Goal: Task Accomplishment & Management: Use online tool/utility

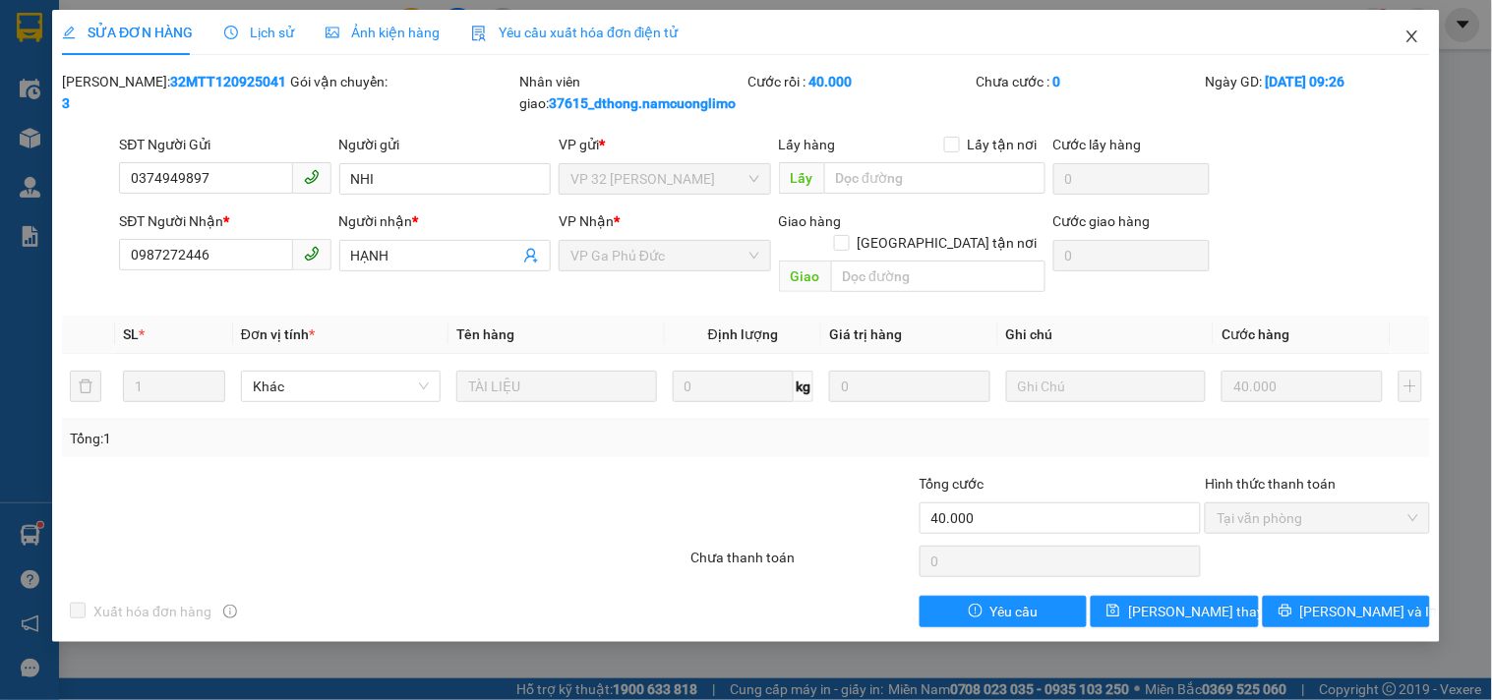
drag, startPoint x: 1408, startPoint y: 37, endPoint x: 495, endPoint y: 2, distance: 914.2
click at [1409, 37] on icon "close" at bounding box center [1412, 37] width 16 height 16
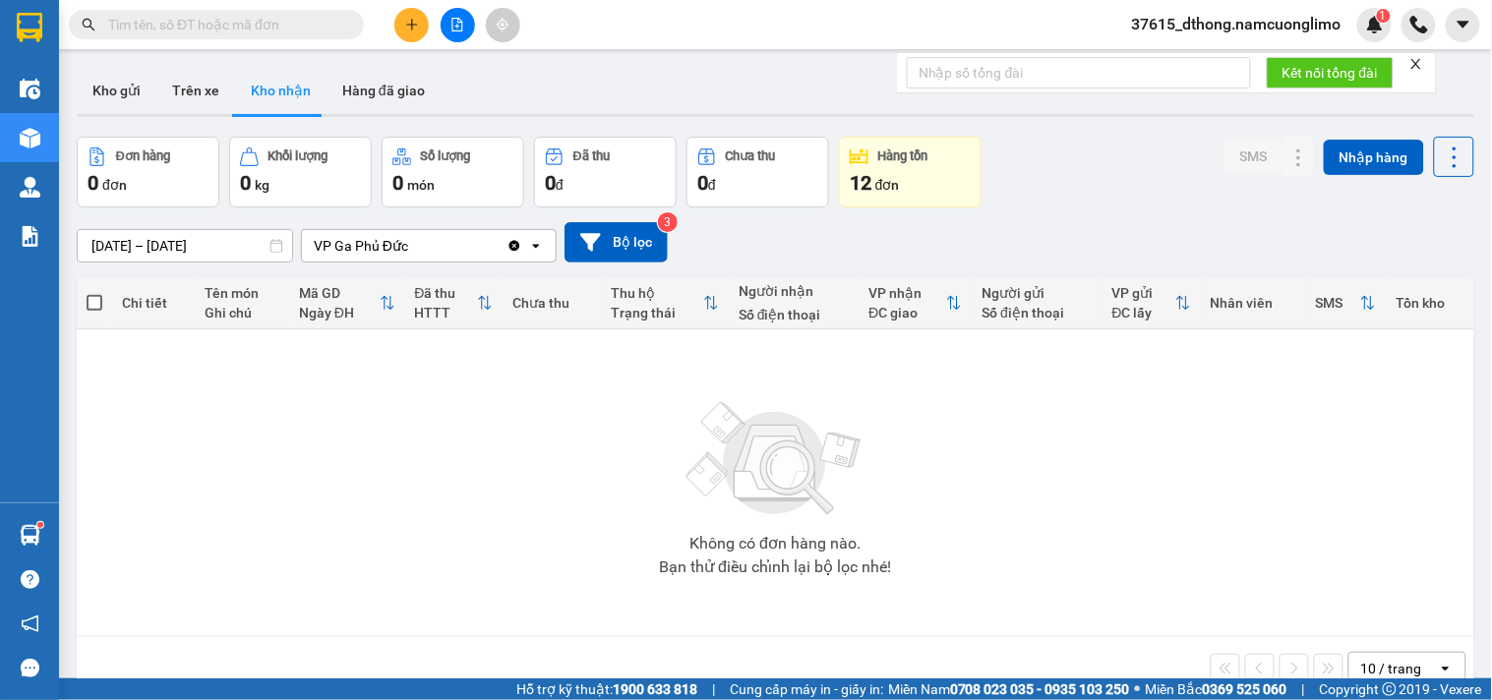
paste input "0976597520"
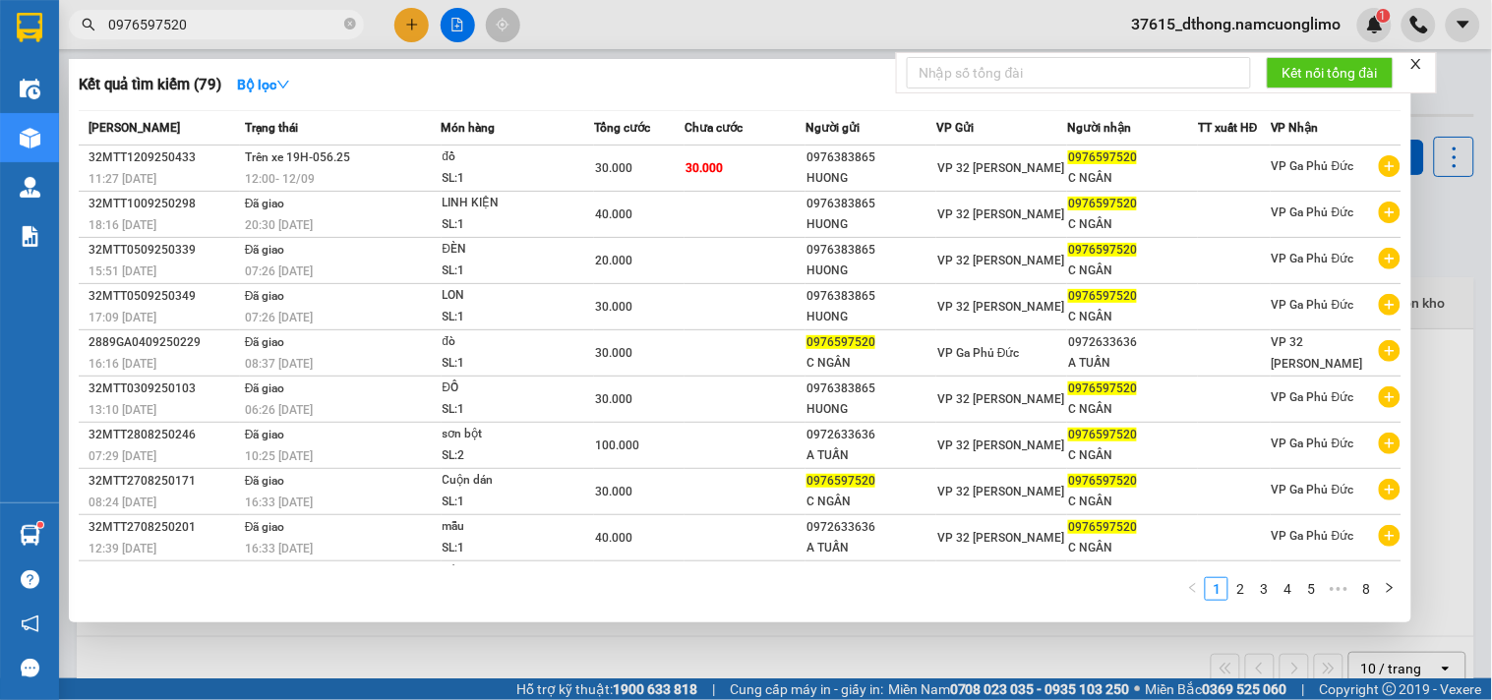
type input "0976597520"
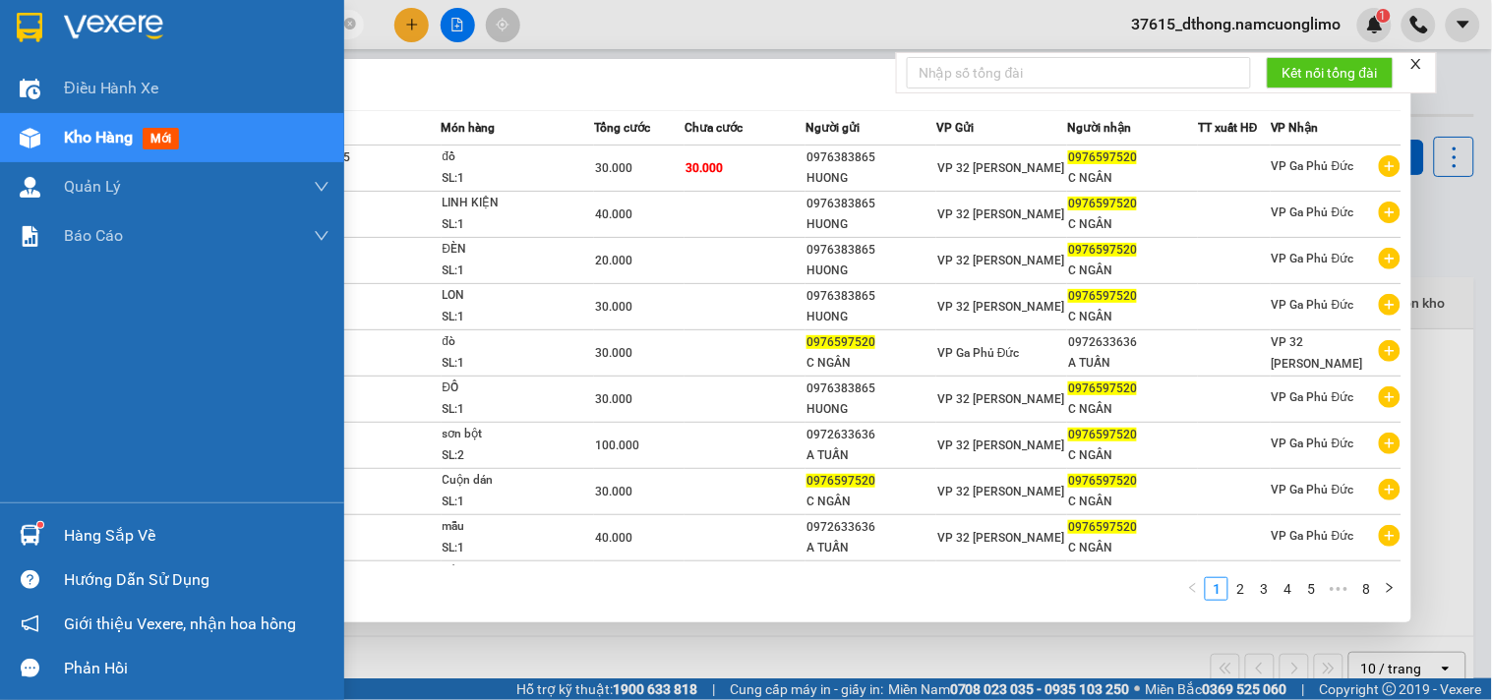
drag, startPoint x: 115, startPoint y: 534, endPoint x: 190, endPoint y: 542, distance: 75.1
click at [115, 533] on div "Hàng sắp về" at bounding box center [196, 535] width 265 height 29
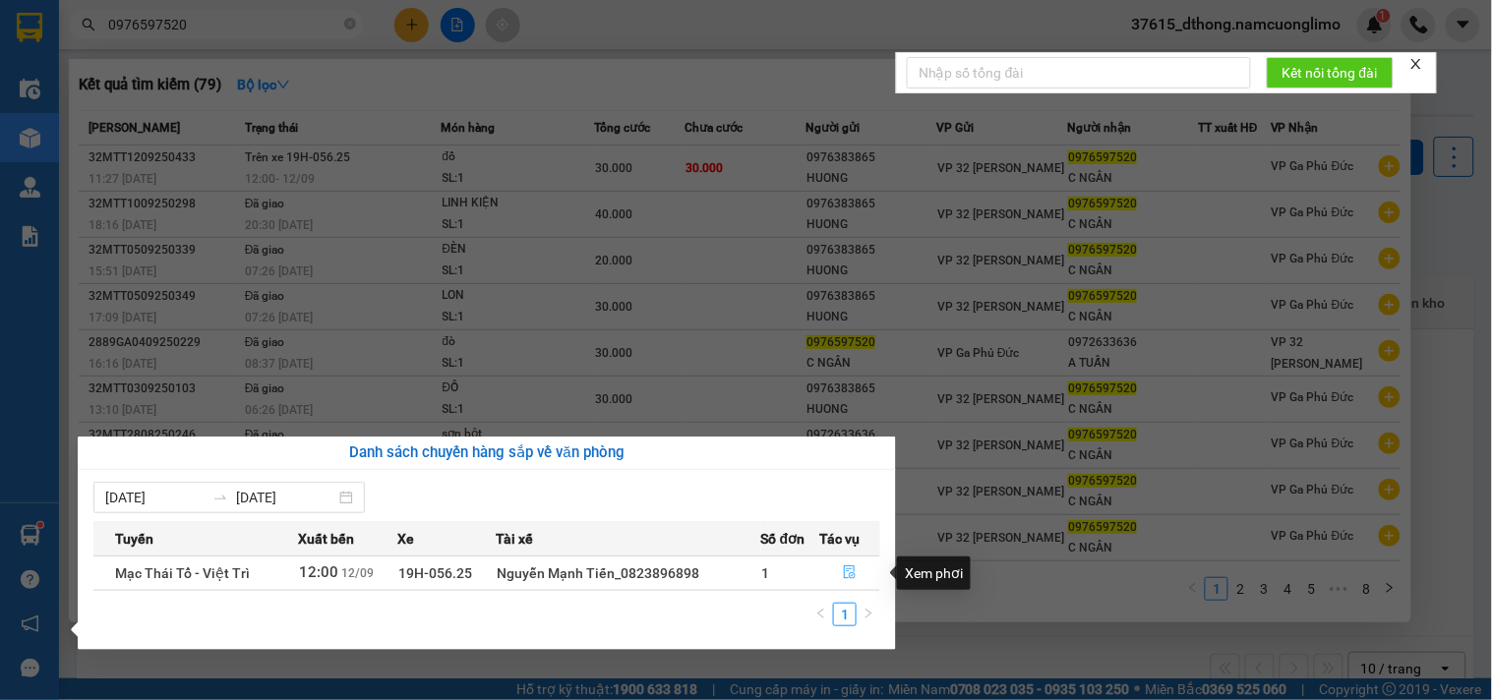
click at [852, 575] on icon "file-done" at bounding box center [850, 572] width 14 height 14
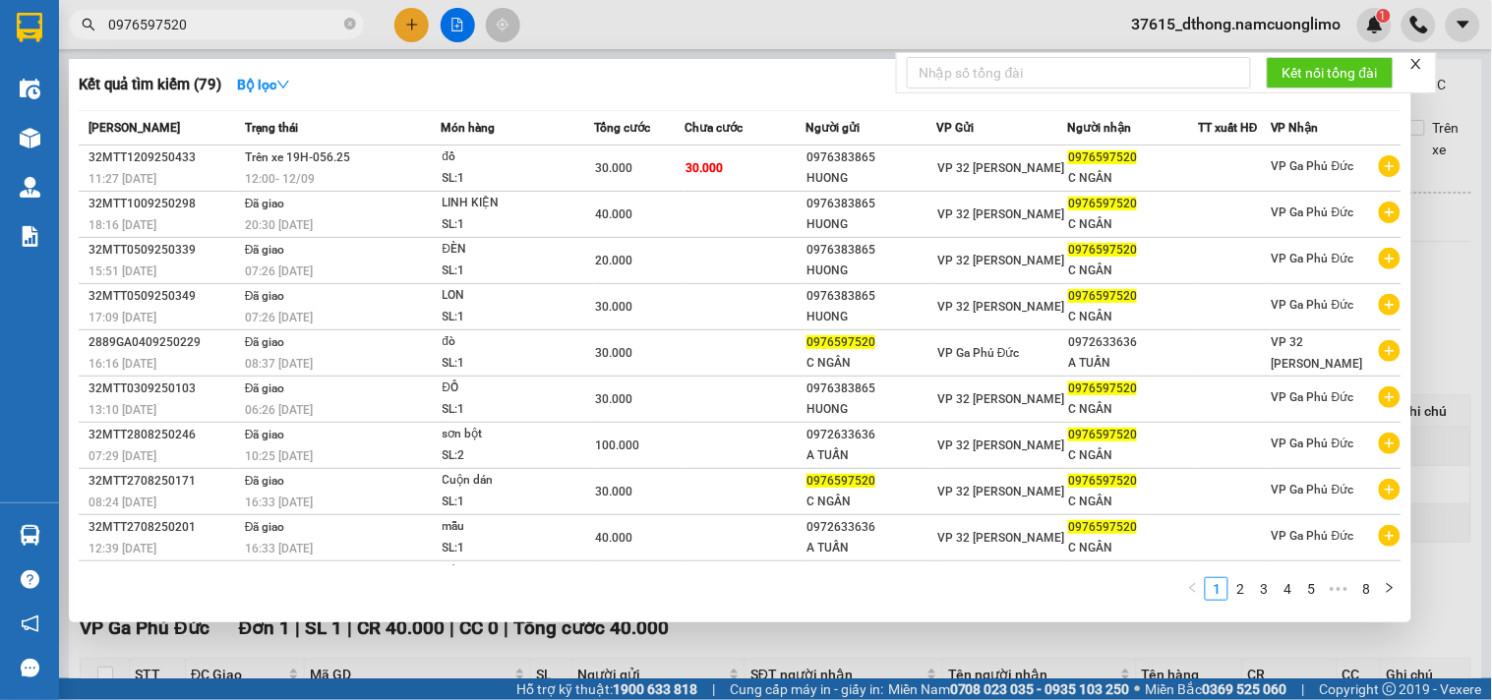
click at [1479, 301] on div at bounding box center [746, 350] width 1492 height 700
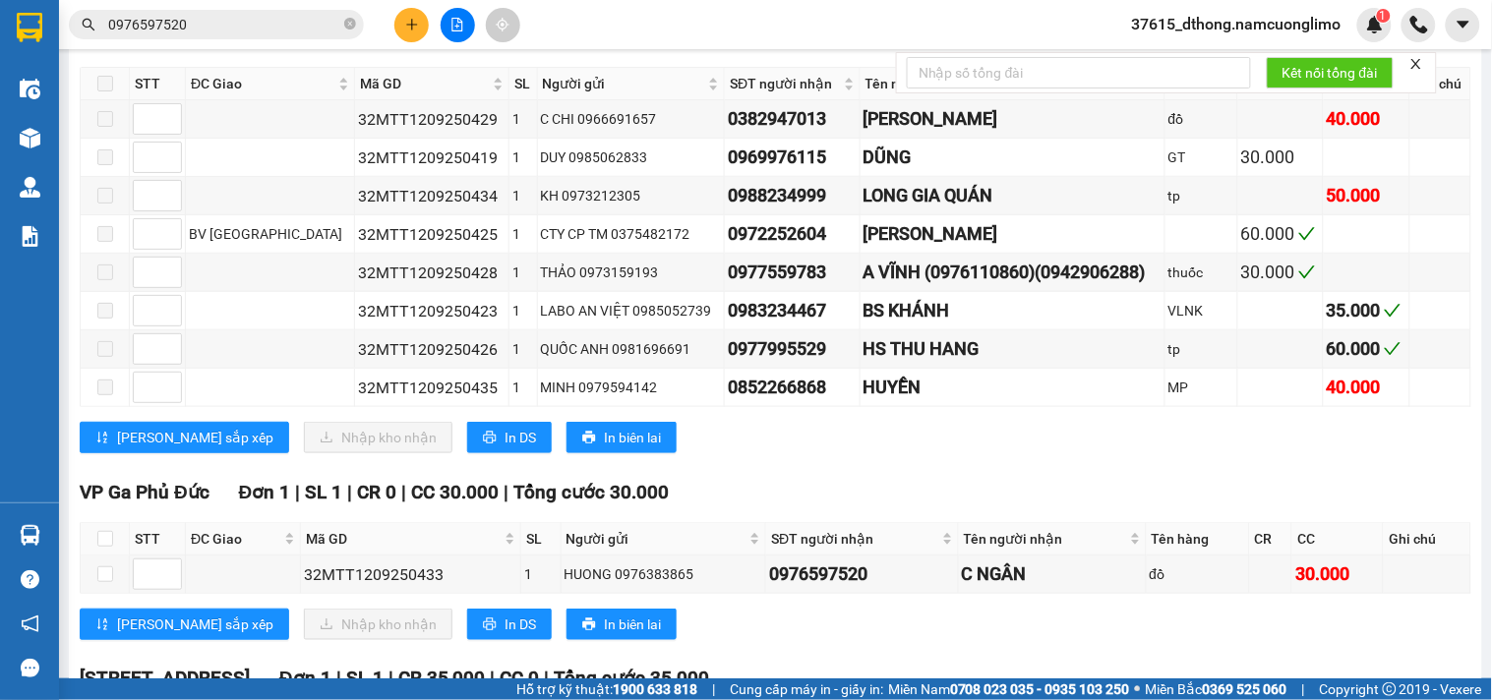
scroll to position [546, 0]
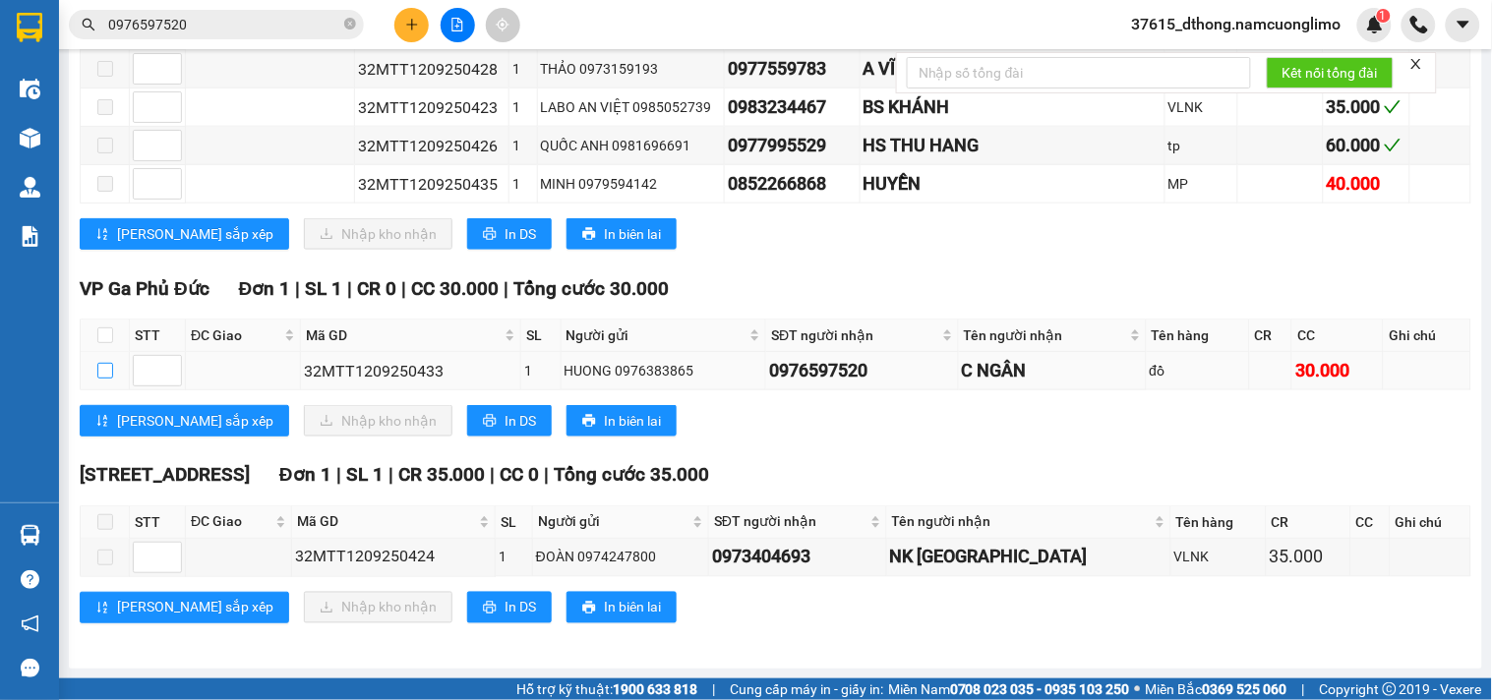
click at [105, 375] on input "checkbox" at bounding box center [105, 371] width 16 height 16
checkbox input "true"
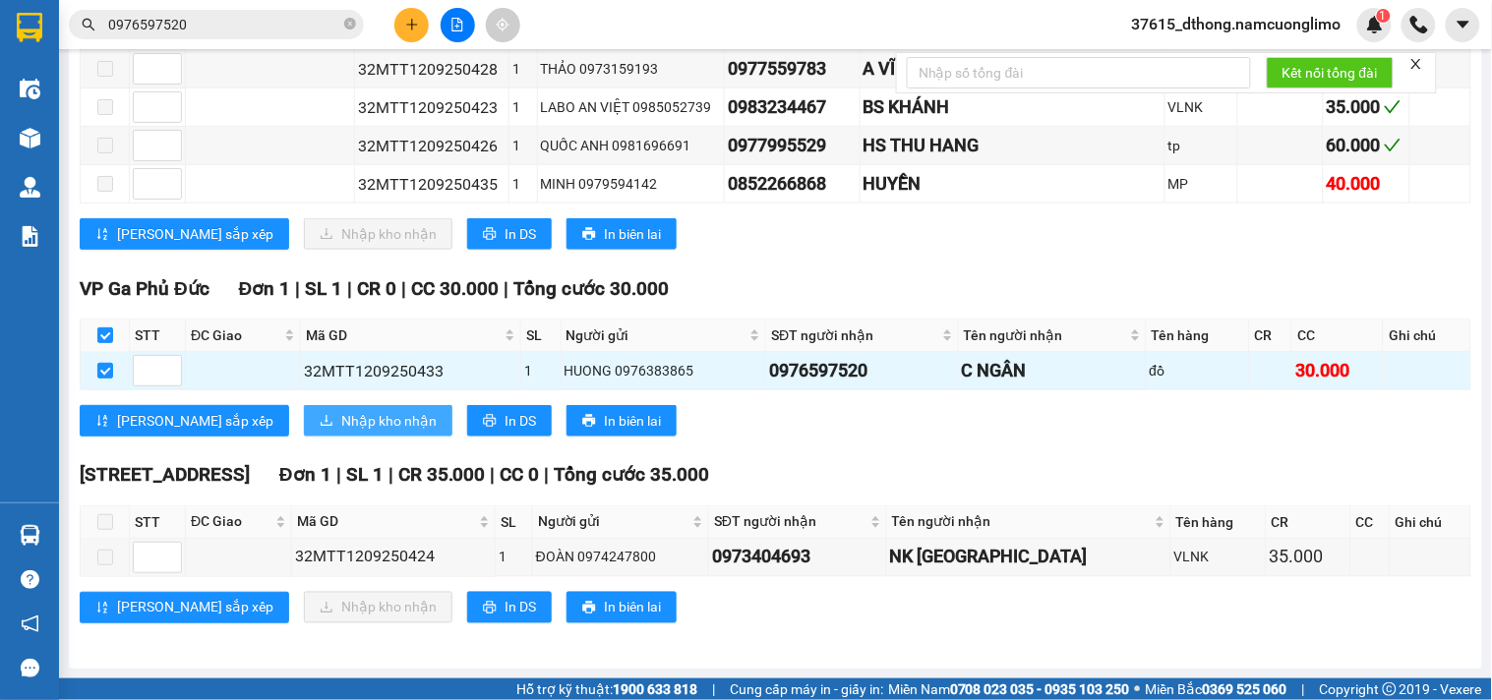
click at [304, 430] on button "Nhập kho nhận" at bounding box center [378, 420] width 148 height 31
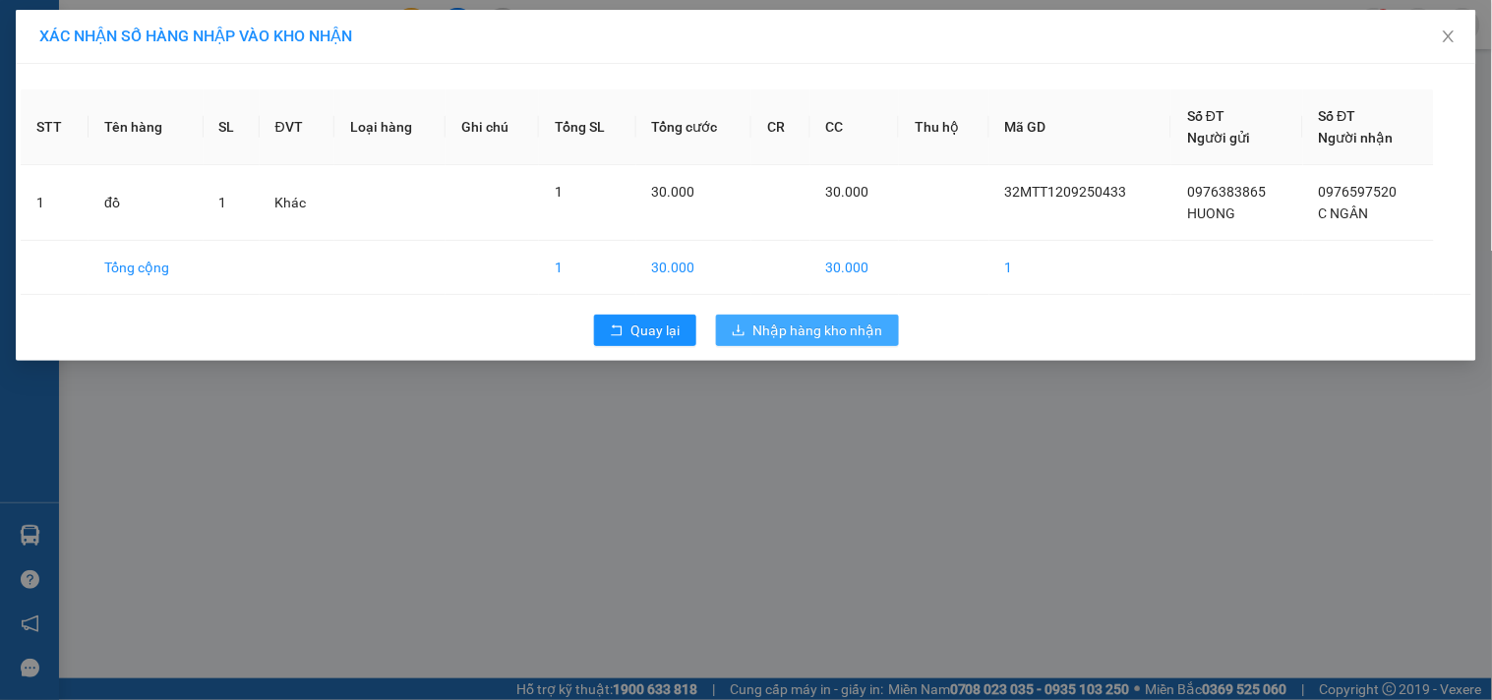
click at [806, 334] on span "Nhập hàng kho nhận" at bounding box center [818, 331] width 130 height 22
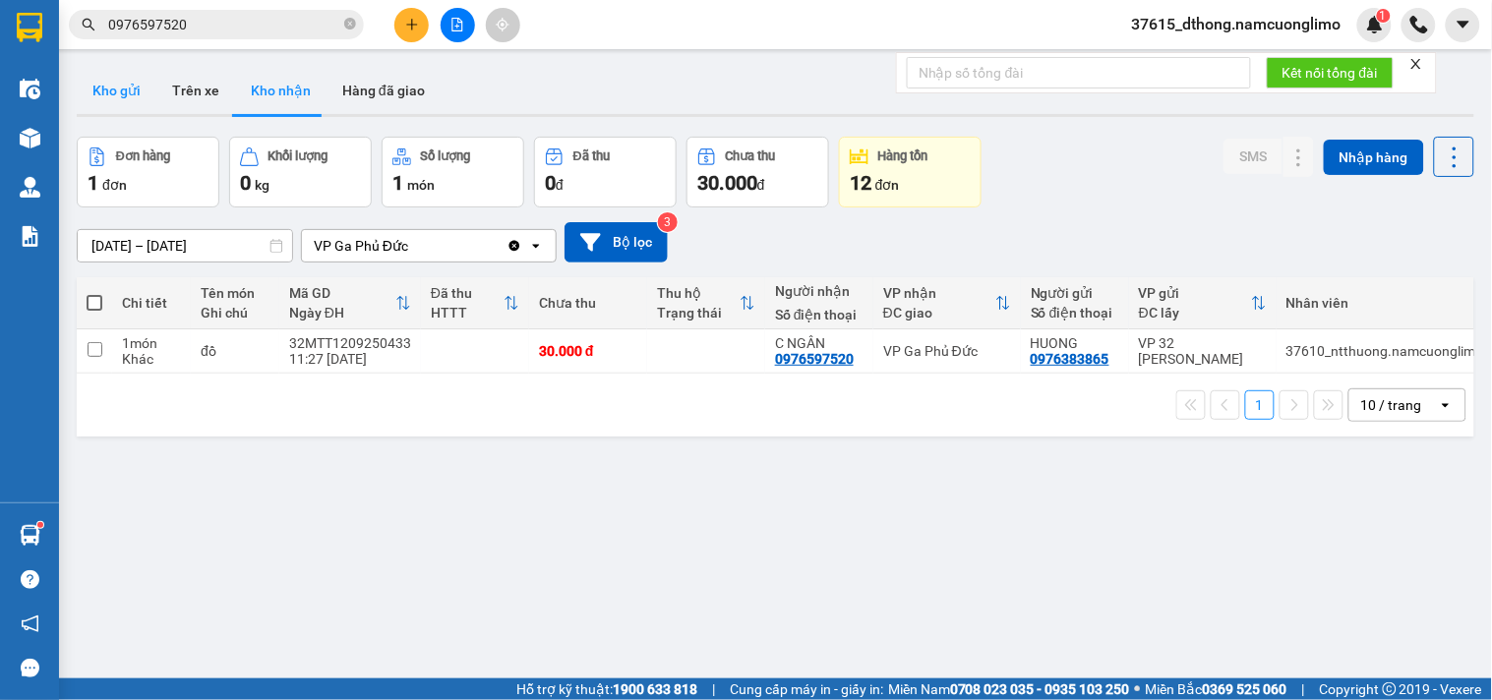
click at [120, 93] on button "Kho gửi" at bounding box center [117, 90] width 80 height 47
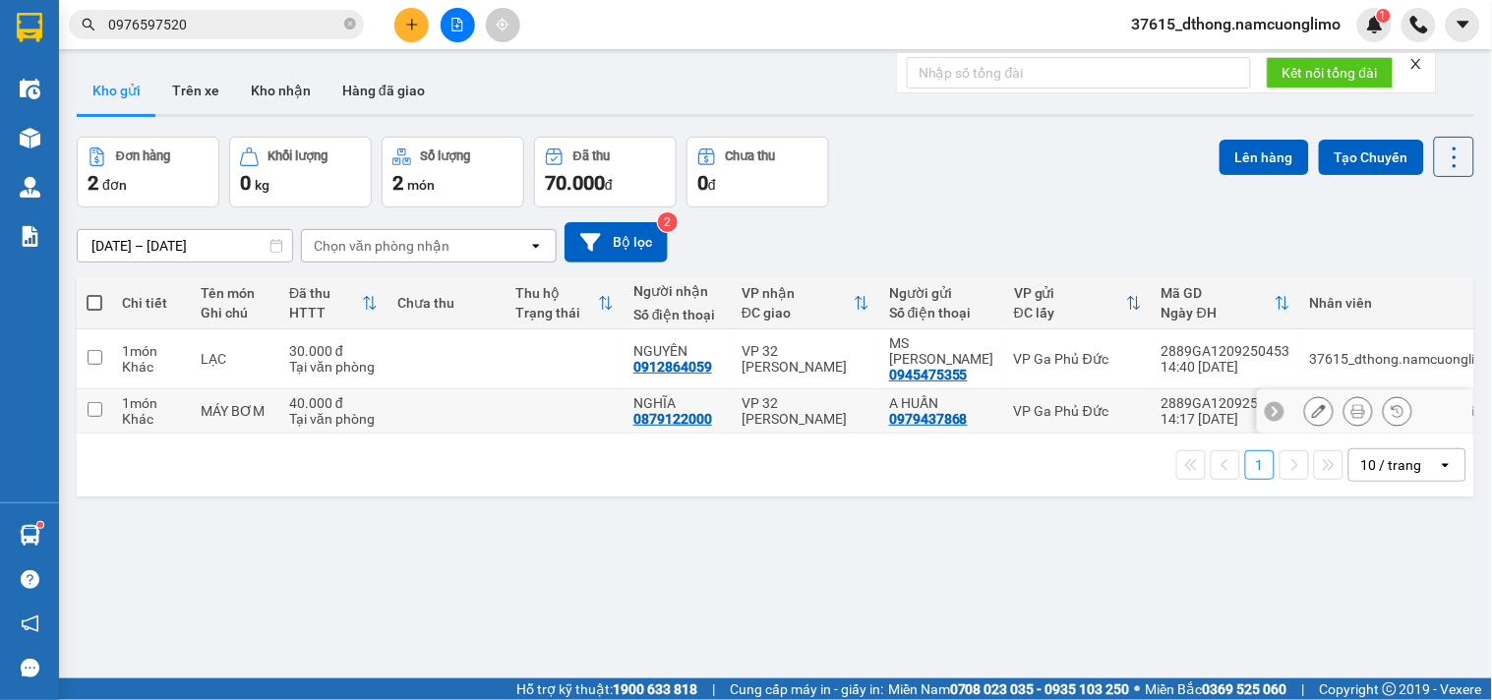
click at [90, 402] on input "checkbox" at bounding box center [95, 409] width 15 height 15
checkbox input "true"
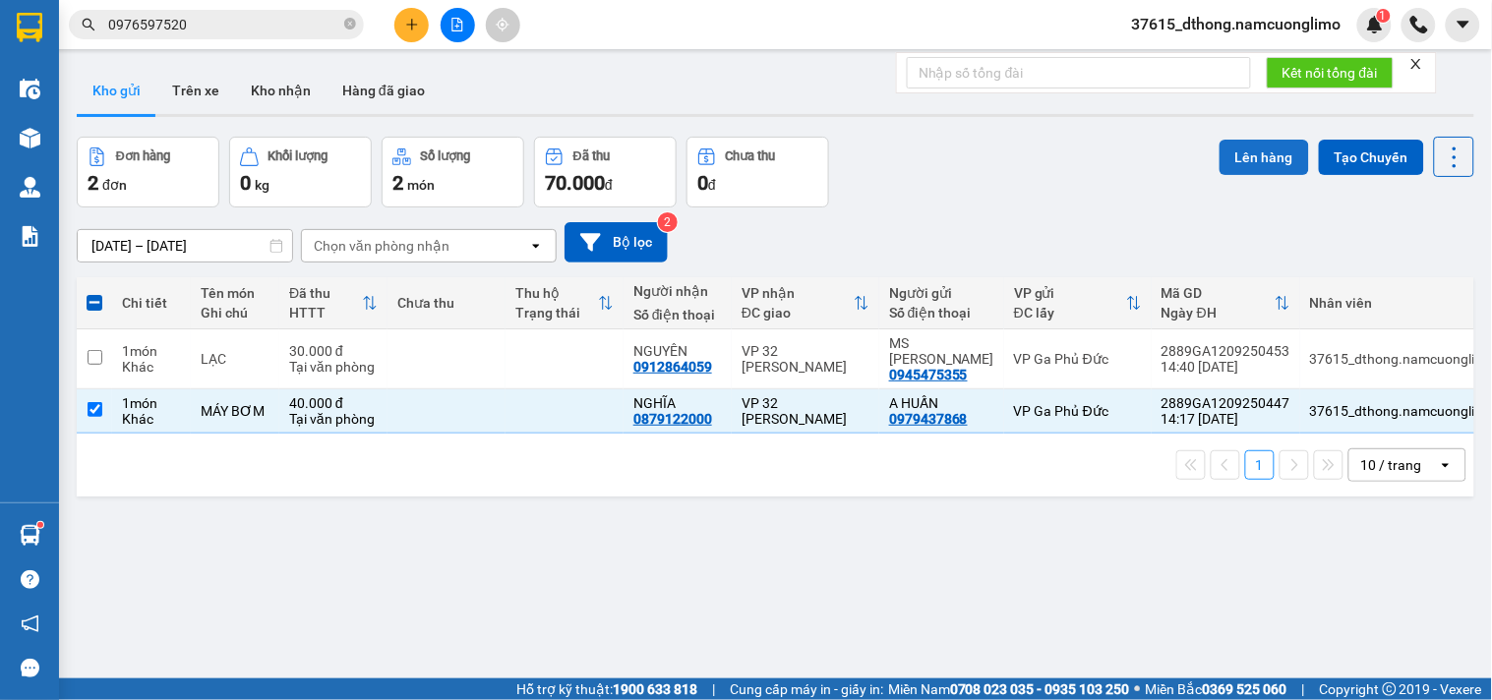
click at [1268, 159] on button "Lên hàng" at bounding box center [1263, 157] width 89 height 35
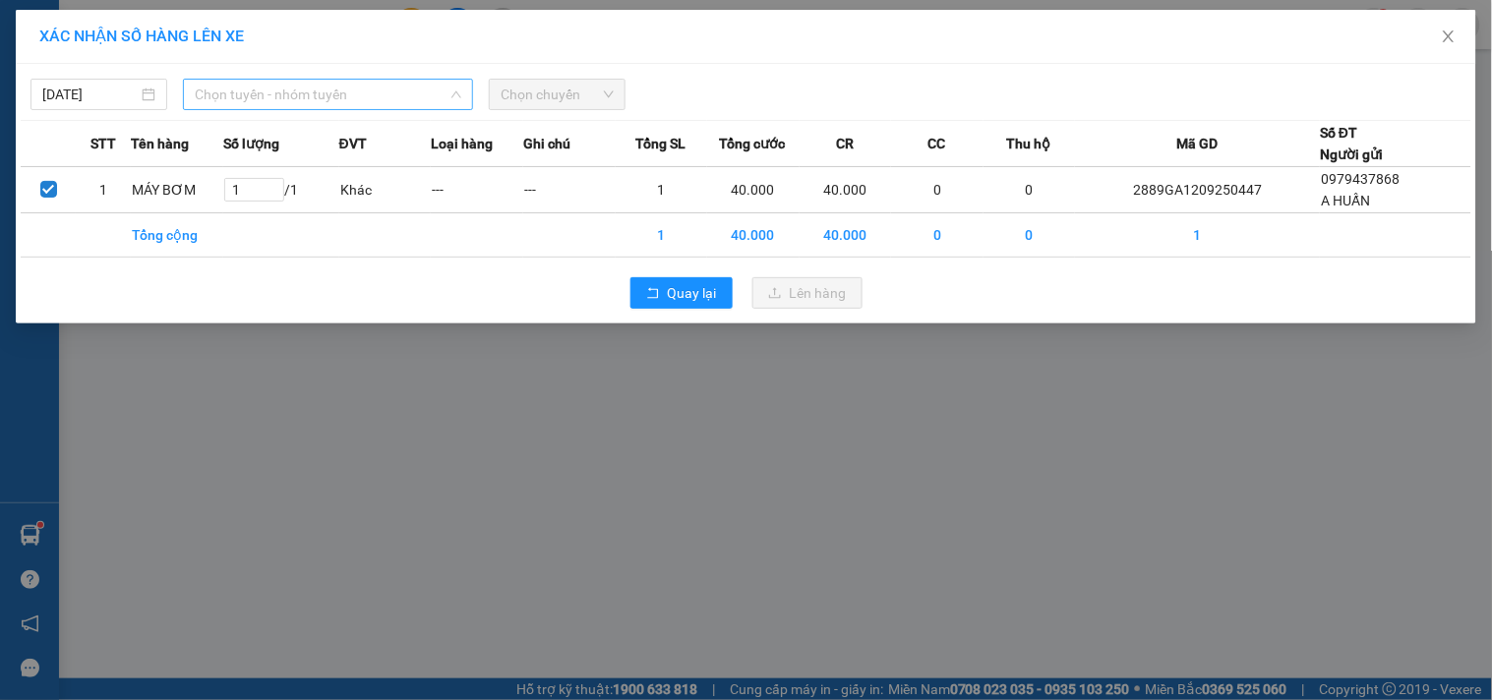
click at [275, 100] on span "Chọn tuyến - nhóm tuyến" at bounding box center [328, 94] width 266 height 29
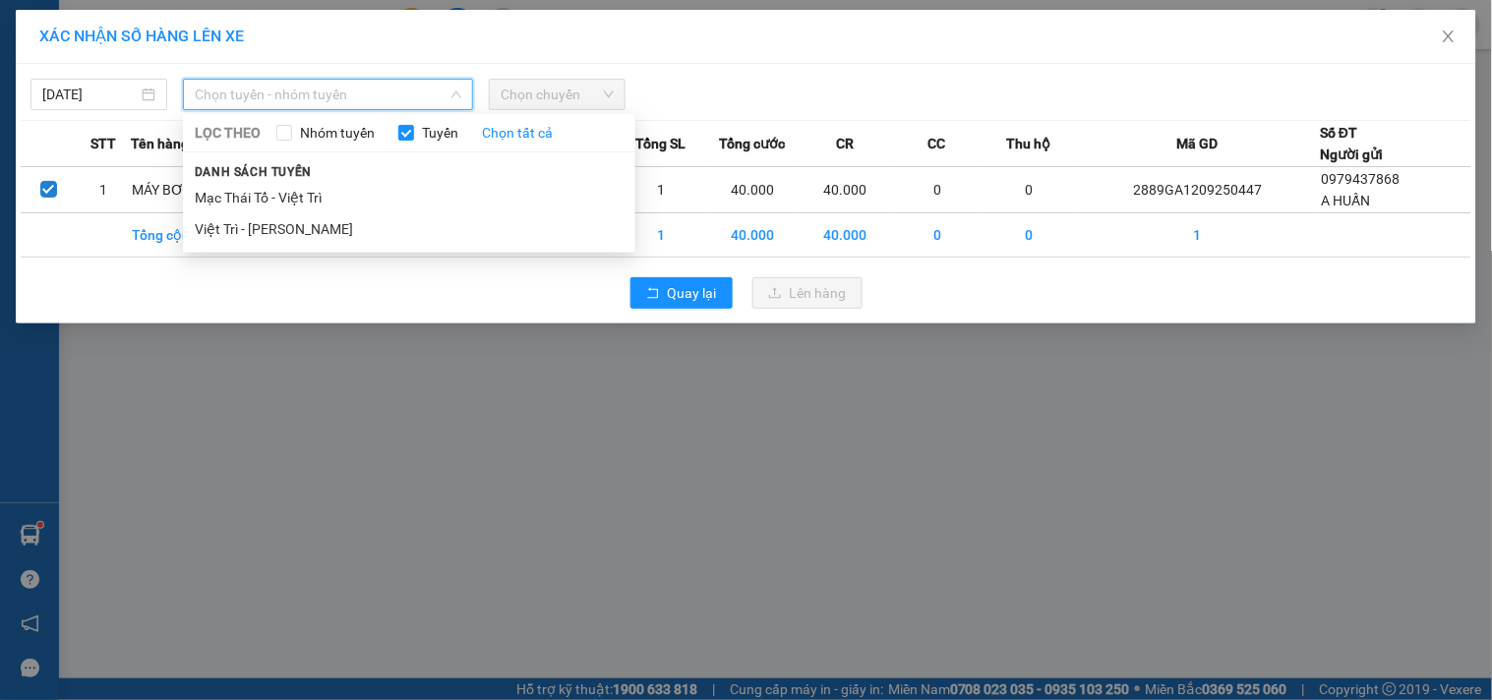
drag, startPoint x: 264, startPoint y: 238, endPoint x: 282, endPoint y: 233, distance: 19.3
click at [264, 237] on li "Việt Trì - [PERSON_NAME]" at bounding box center [409, 228] width 452 height 31
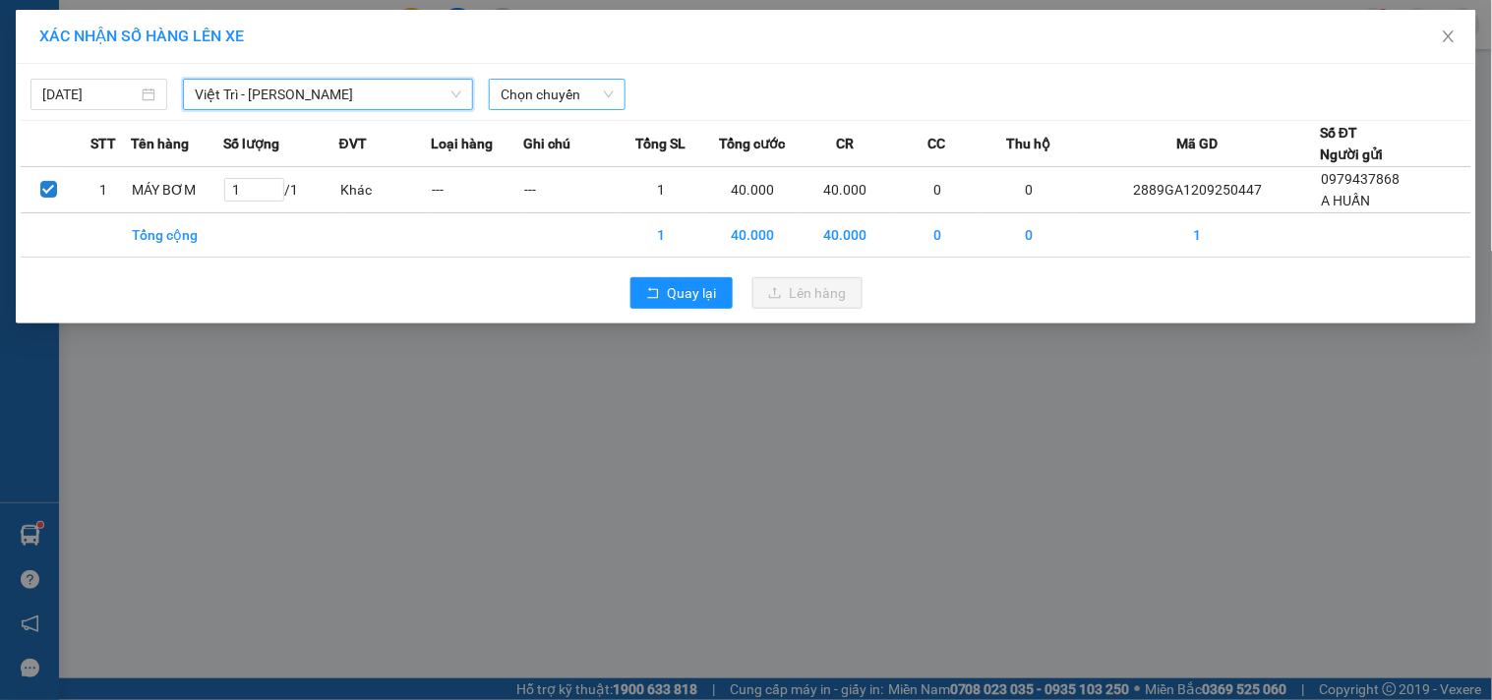
drag, startPoint x: 519, startPoint y: 86, endPoint x: 534, endPoint y: 109, distance: 27.8
click at [521, 86] on span "Chọn chuyến" at bounding box center [556, 94] width 113 height 29
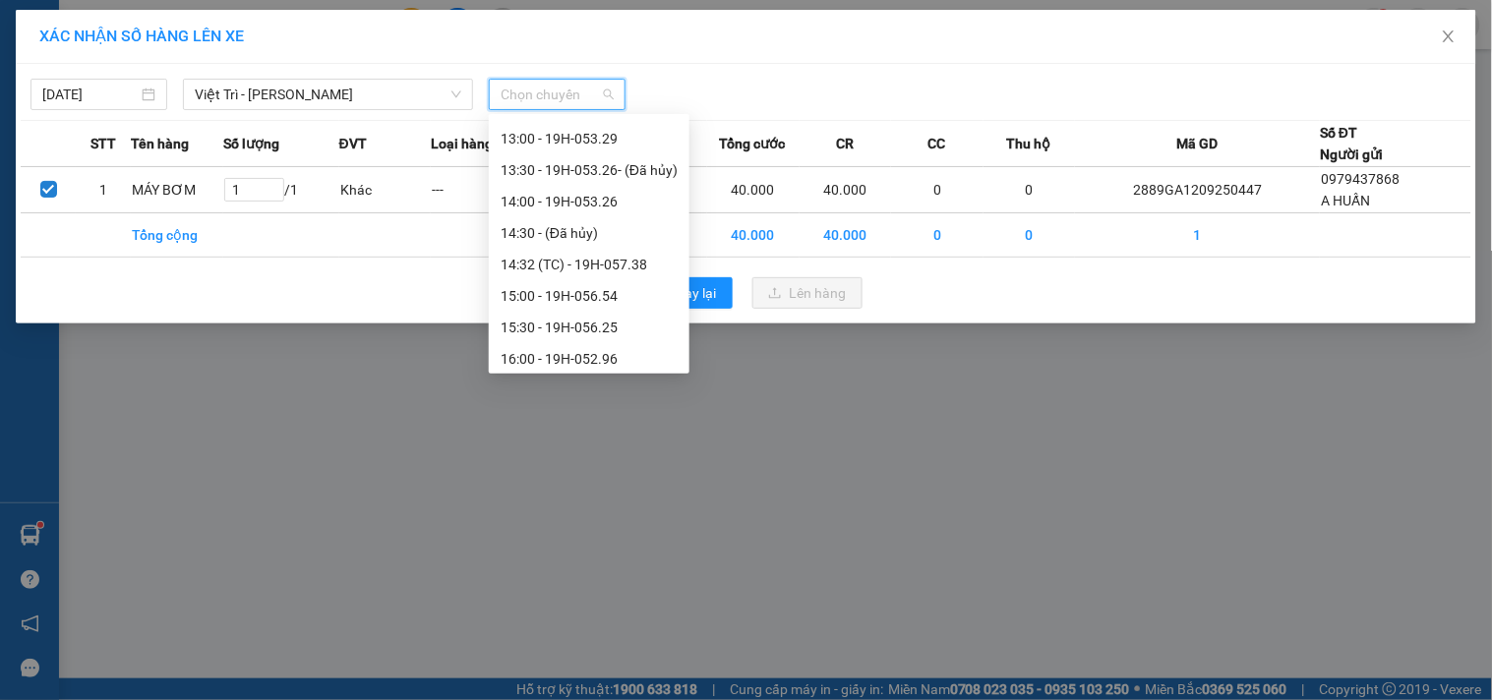
scroll to position [566, 0]
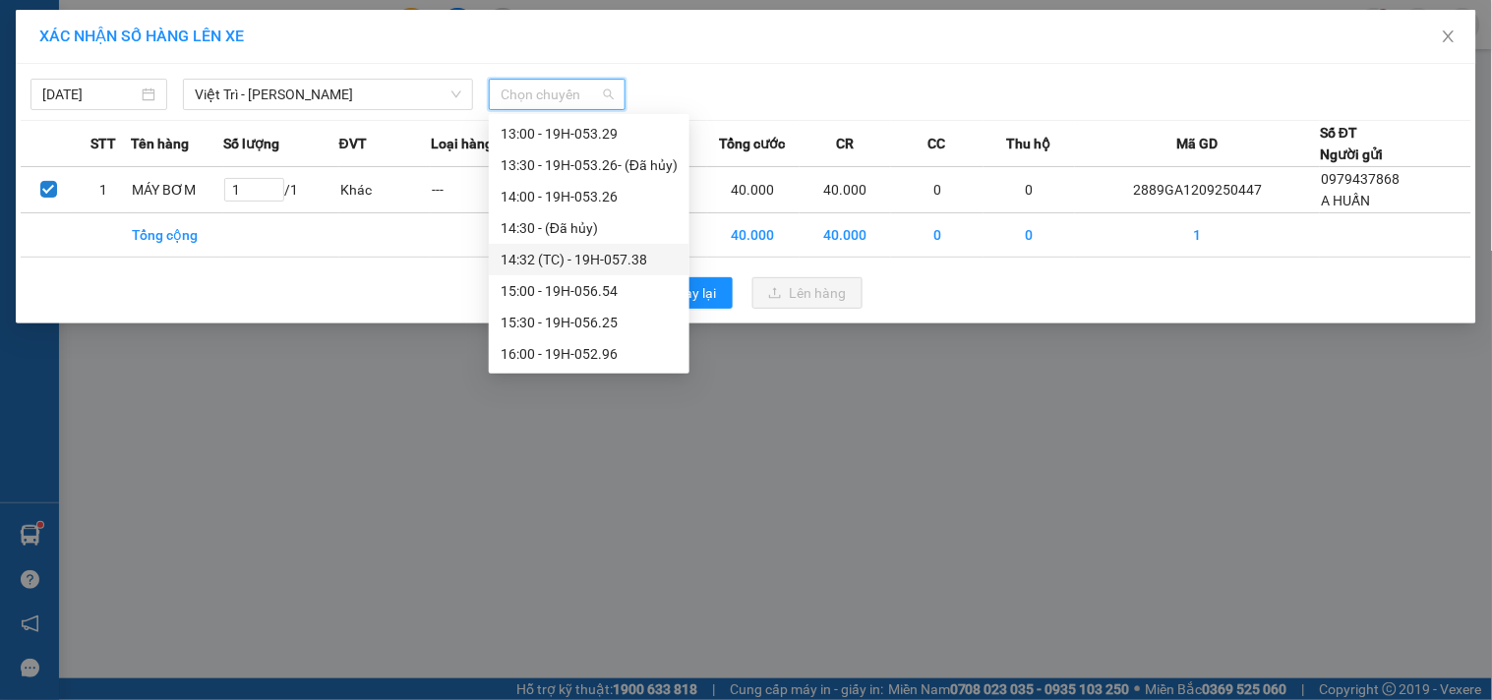
click at [618, 256] on div "14:32 (TC) - 19H-057.38" at bounding box center [588, 260] width 177 height 22
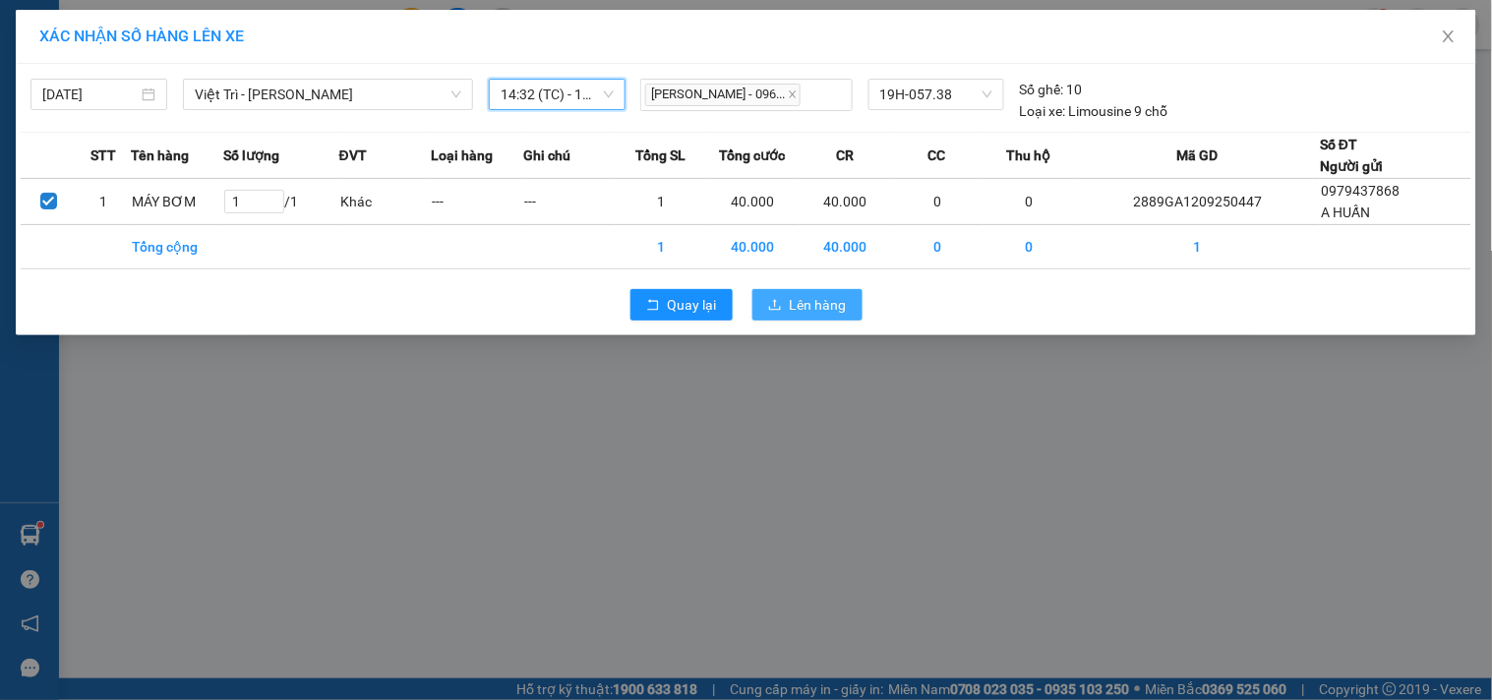
click at [822, 301] on span "Lên hàng" at bounding box center [818, 305] width 57 height 22
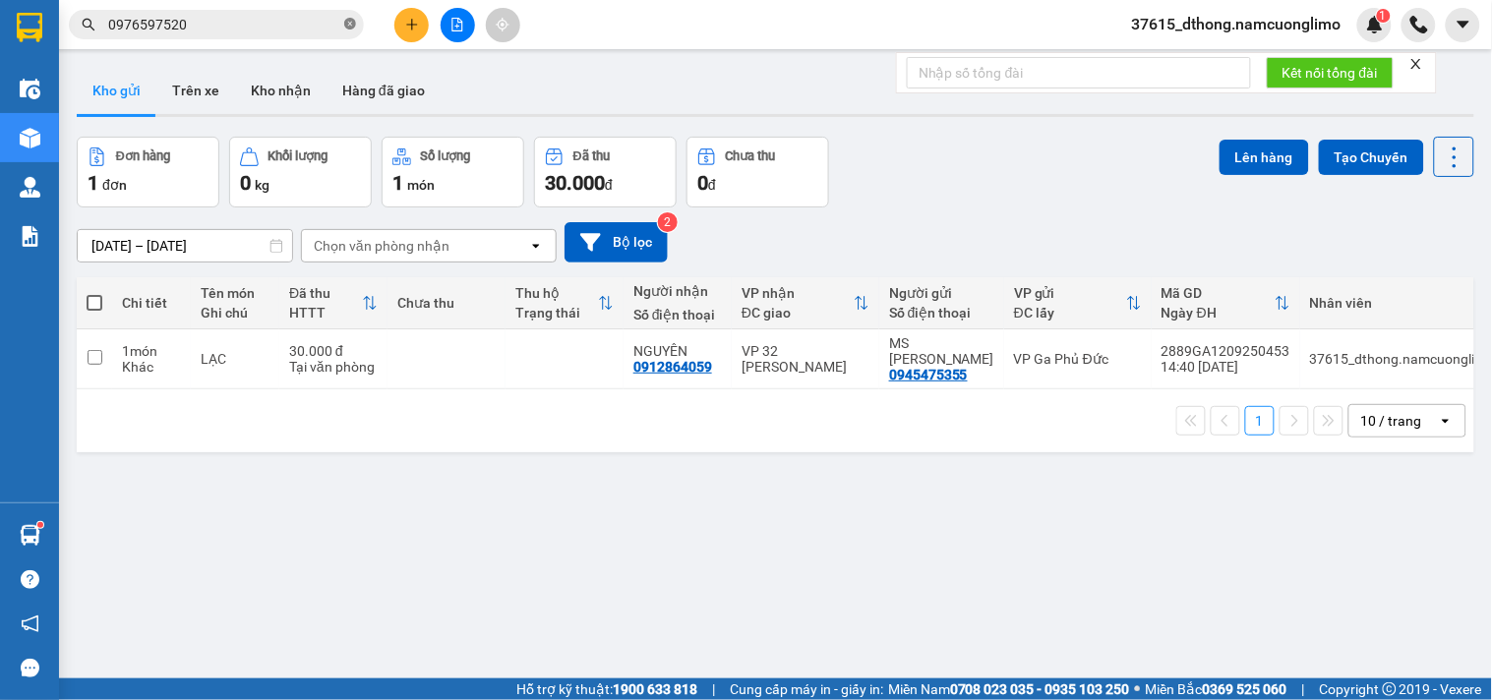
click at [354, 21] on icon "close-circle" at bounding box center [350, 24] width 12 height 12
paste input "0974931315"
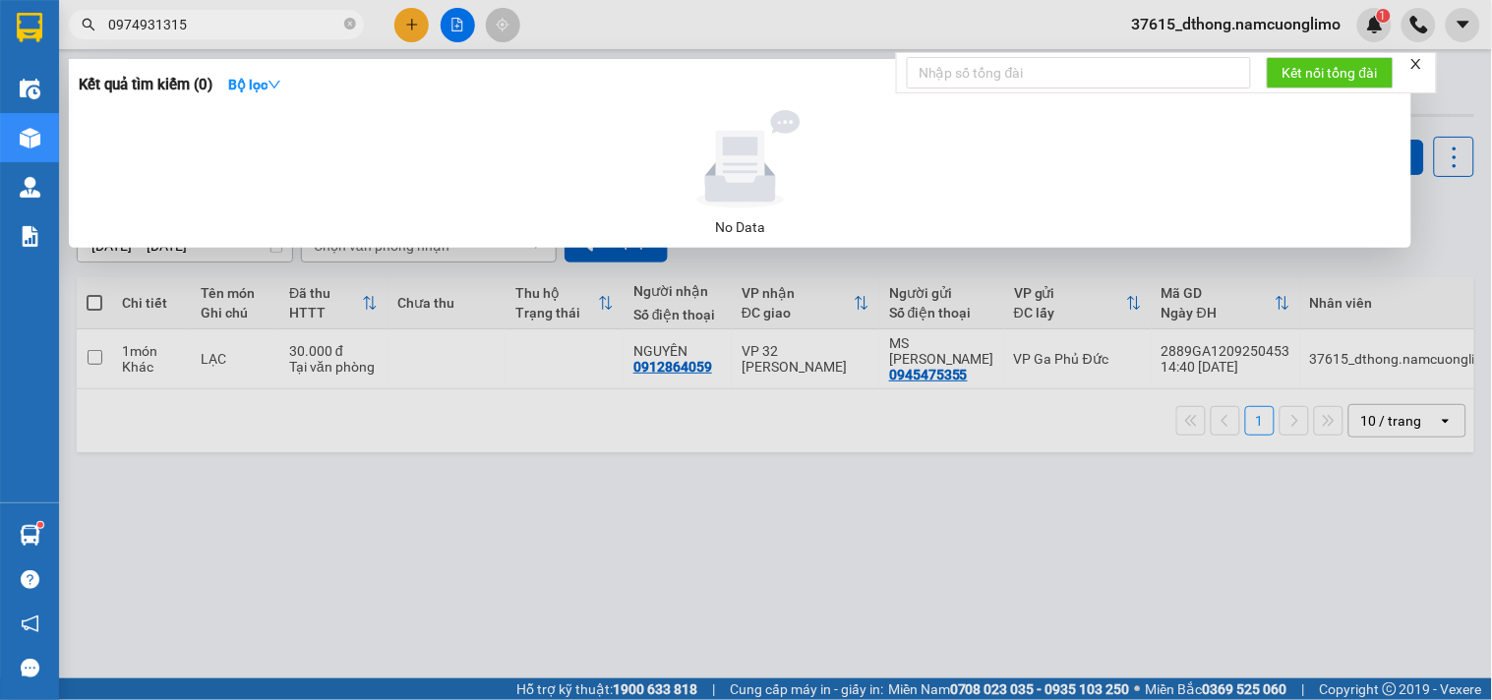
type input "0974931315"
click at [345, 634] on div at bounding box center [746, 350] width 1492 height 700
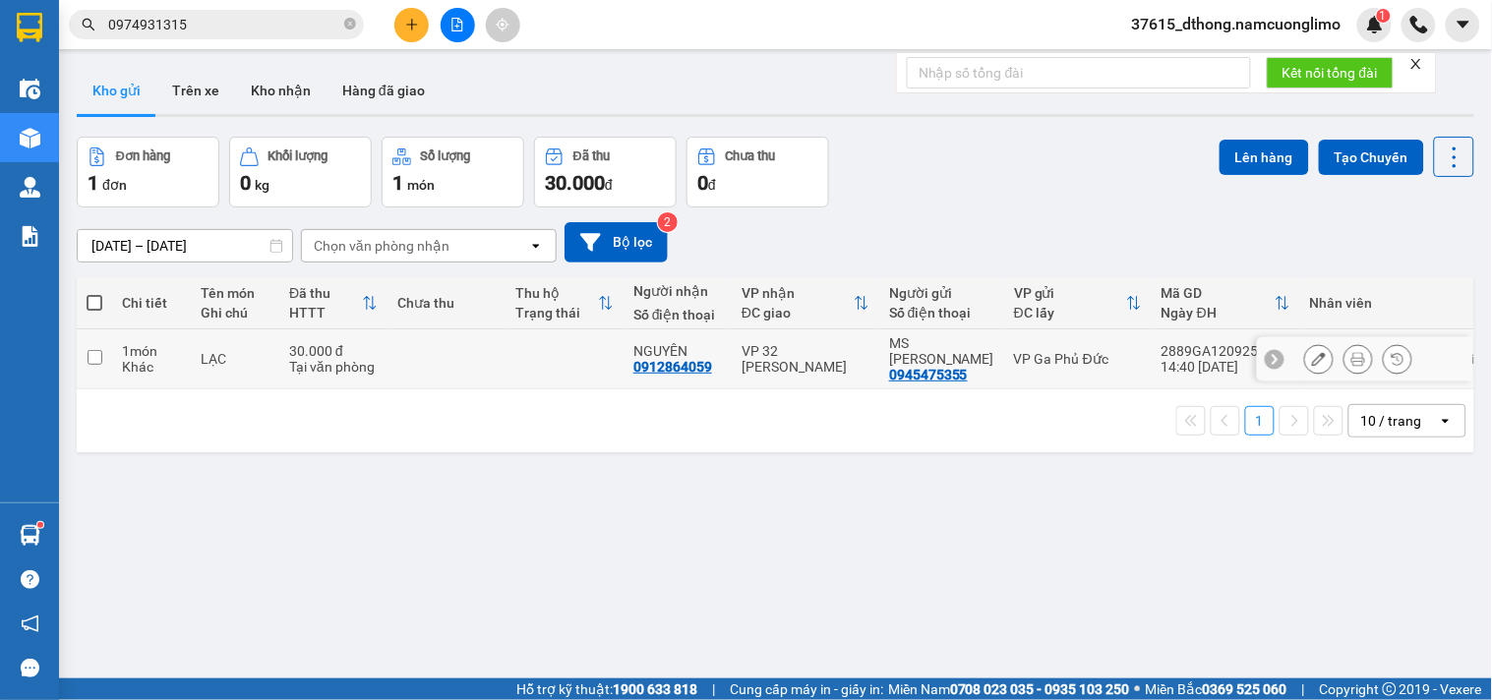
click at [88, 351] on input "checkbox" at bounding box center [95, 357] width 15 height 15
checkbox input "true"
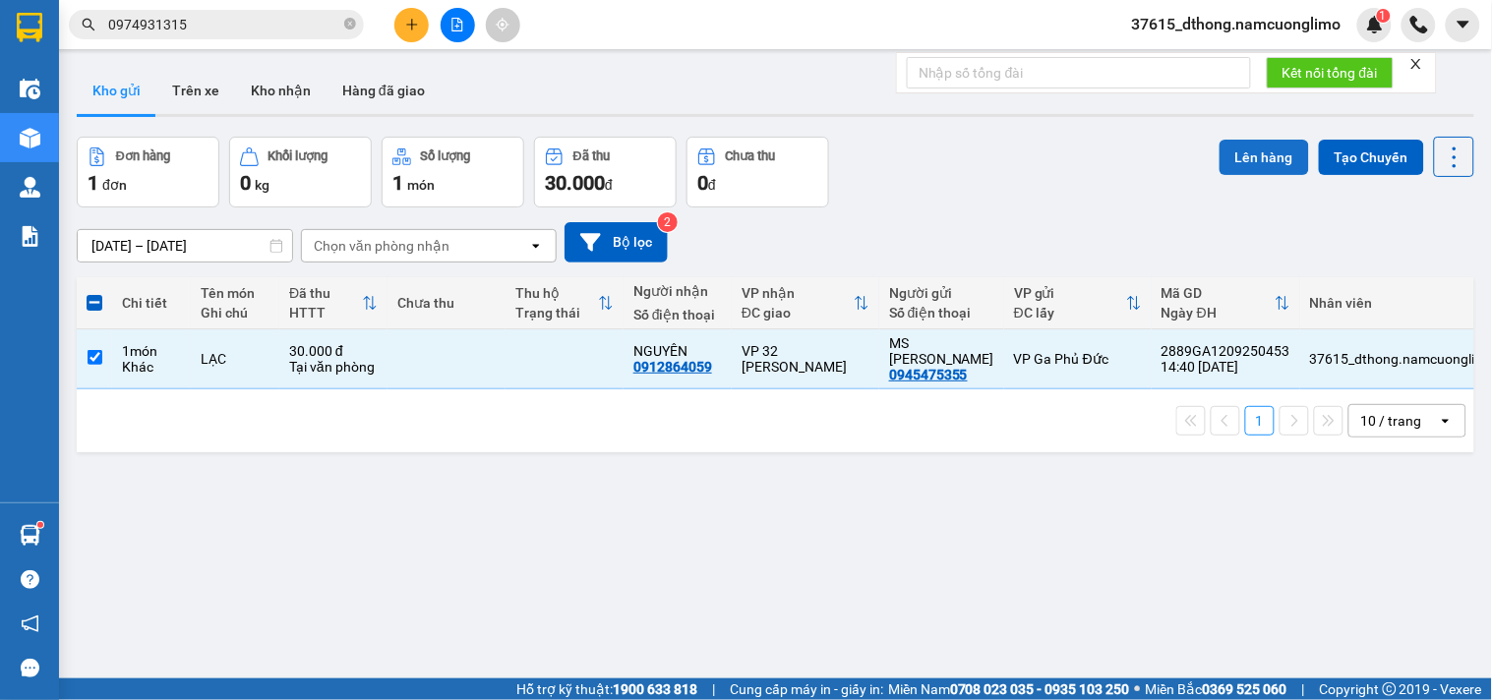
click at [1226, 154] on button "Lên hàng" at bounding box center [1263, 157] width 89 height 35
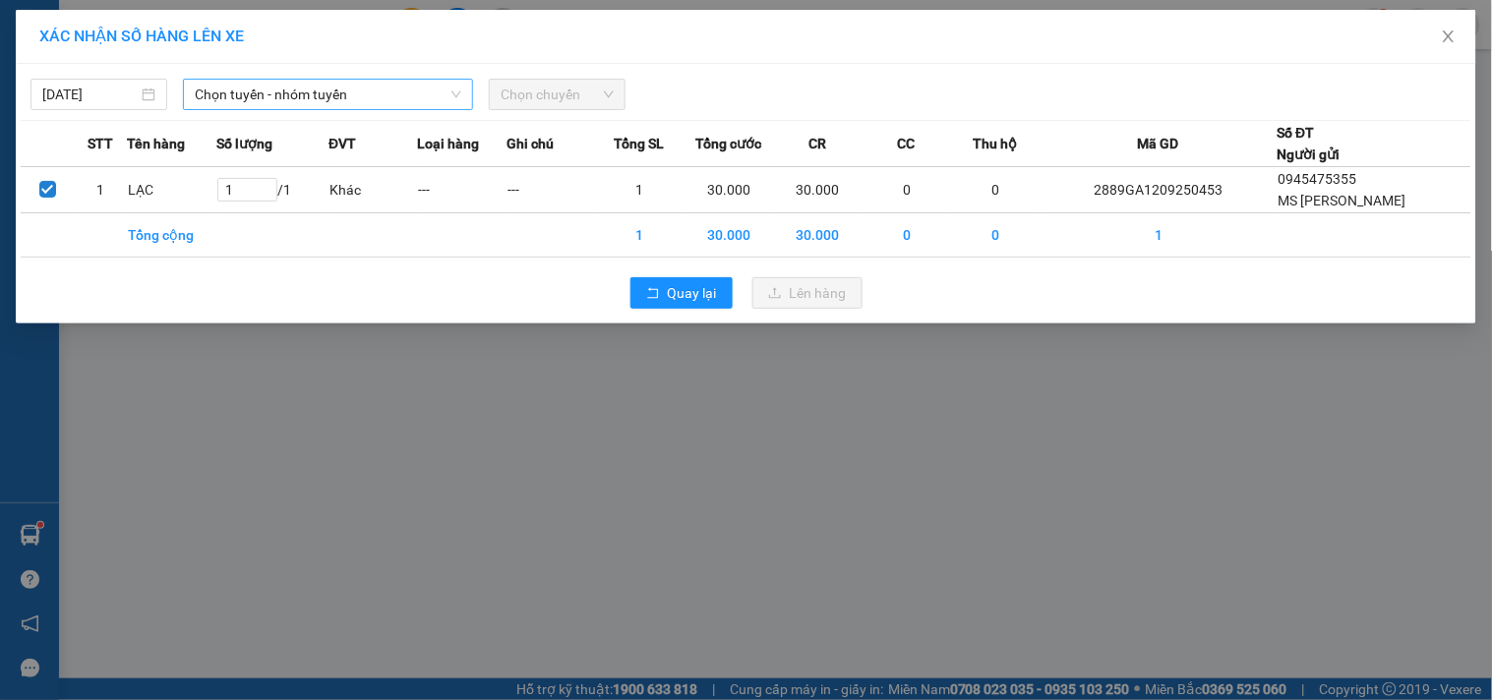
click at [263, 94] on span "Chọn tuyến - nhóm tuyến" at bounding box center [328, 94] width 266 height 29
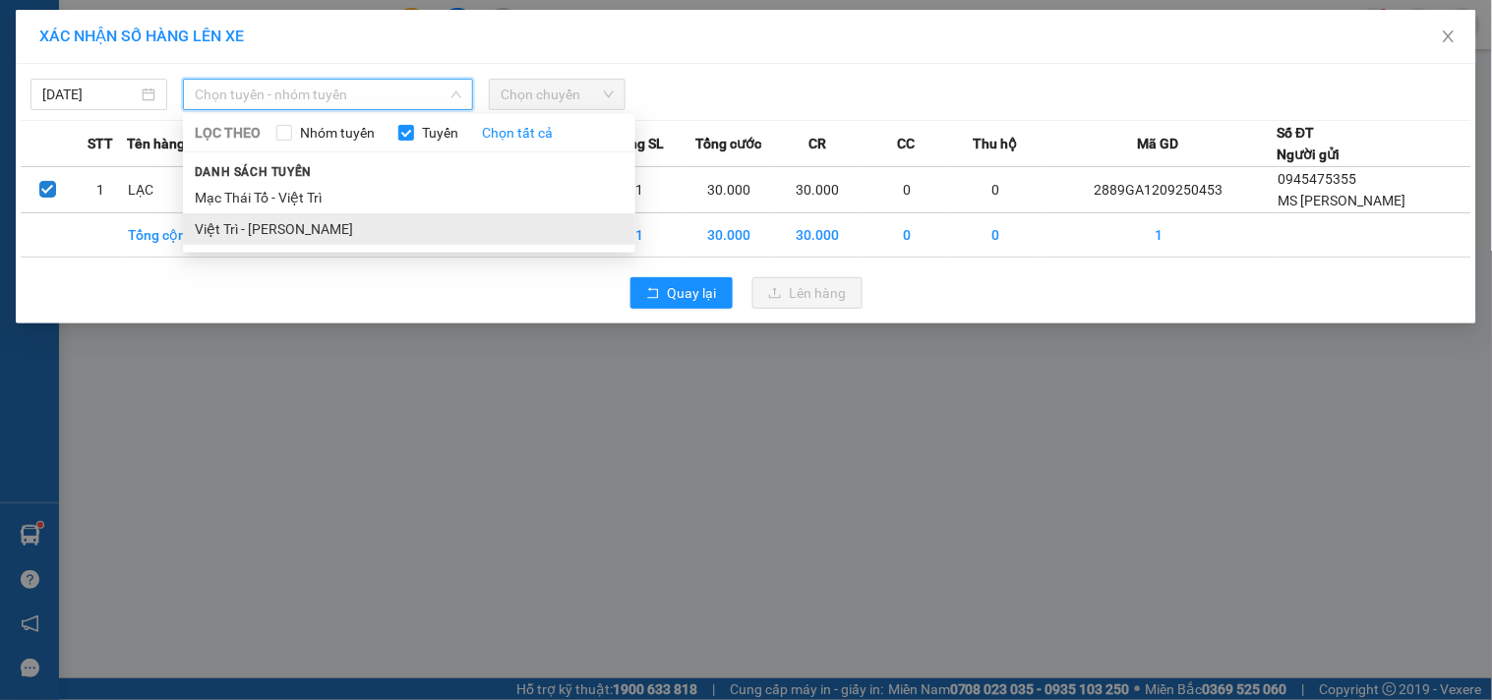
click at [295, 234] on li "Việt Trì - [PERSON_NAME]" at bounding box center [409, 228] width 452 height 31
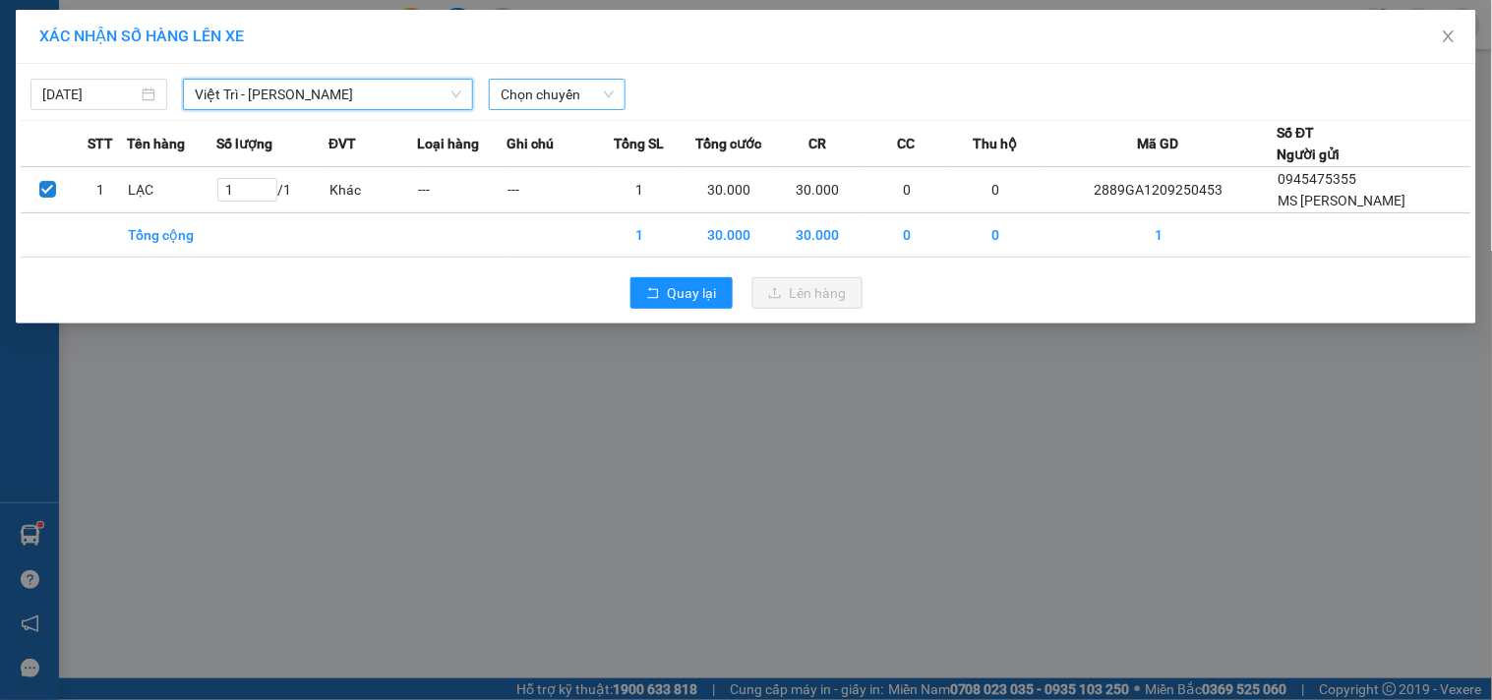
click at [567, 90] on span "Chọn chuyến" at bounding box center [556, 94] width 113 height 29
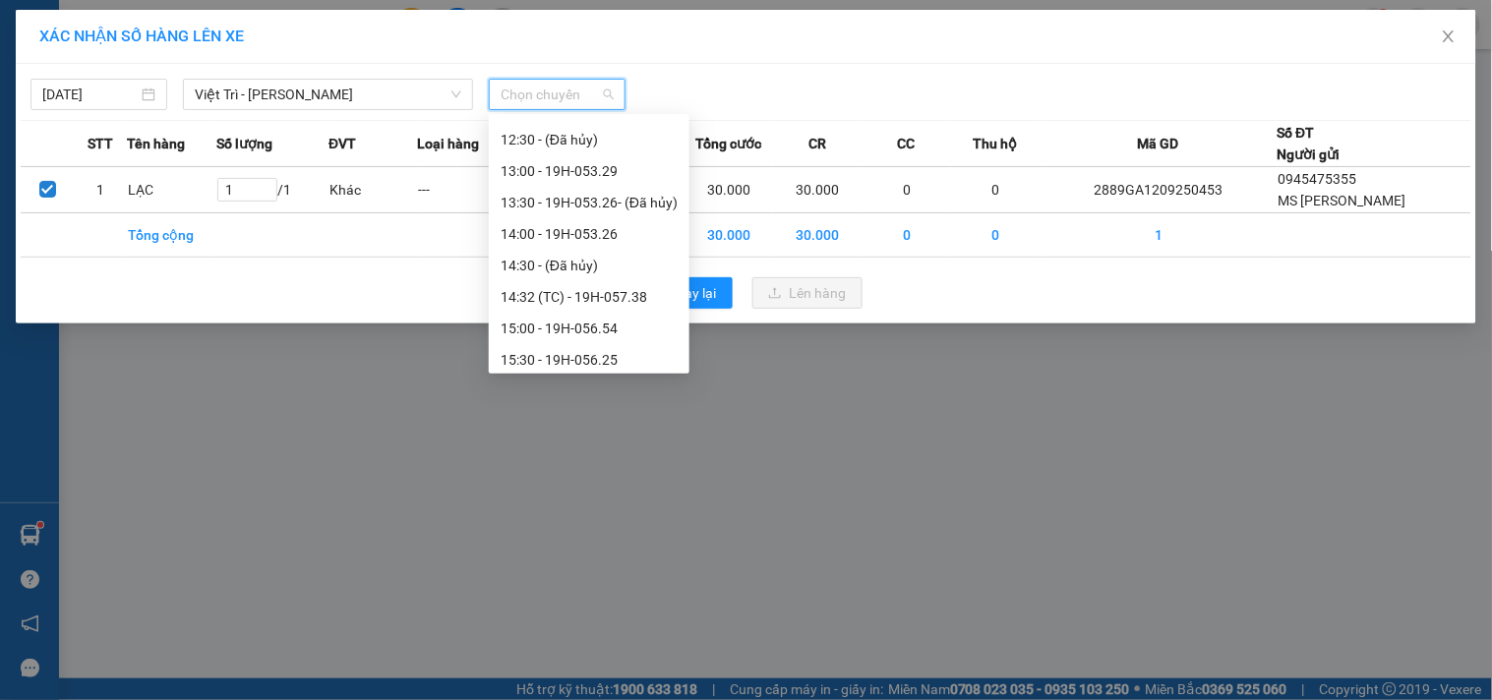
scroll to position [546, 0]
click at [612, 352] on div "15:30 - 19H-056.25" at bounding box center [588, 343] width 177 height 22
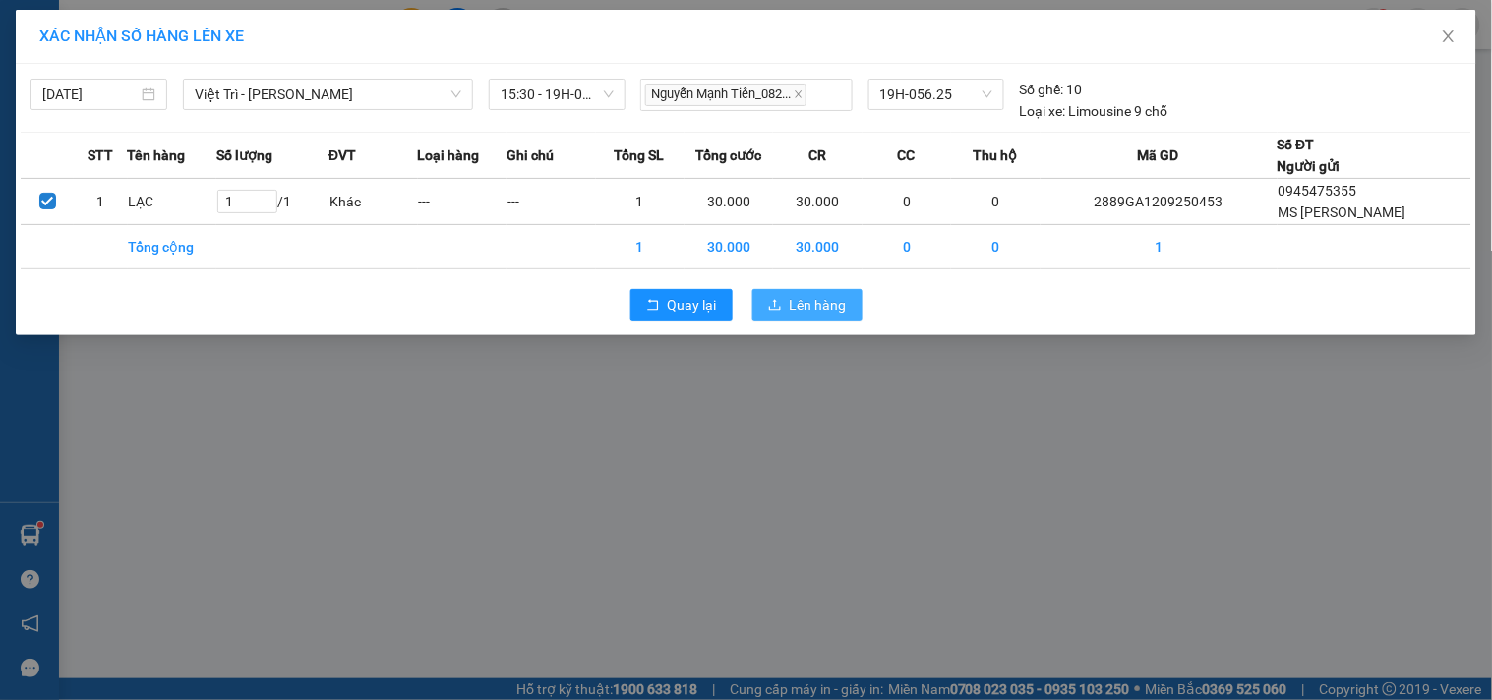
drag, startPoint x: 834, startPoint y: 309, endPoint x: 834, endPoint y: 323, distance: 13.8
click at [834, 318] on button "Lên hàng" at bounding box center [807, 304] width 110 height 31
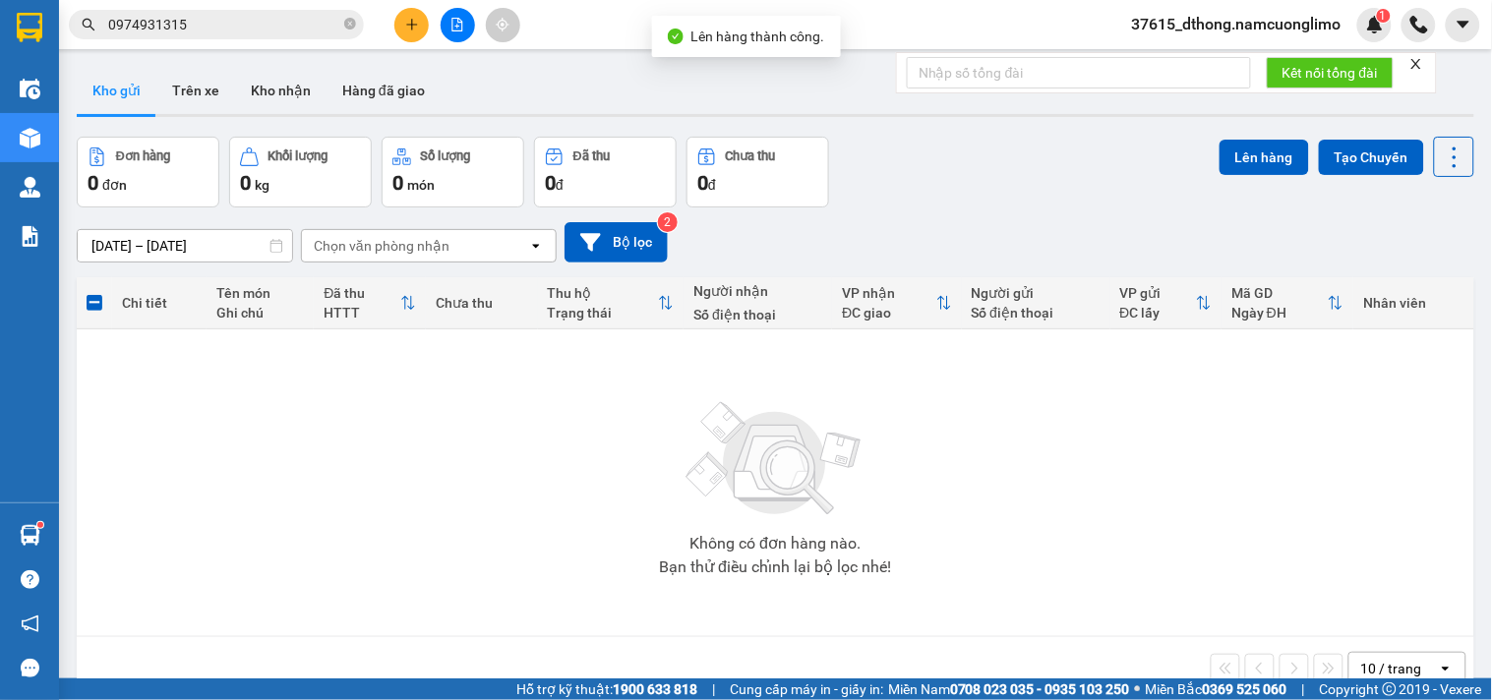
click at [1018, 200] on div "Đơn hàng 0 đơn Khối lượng 0 kg Số lượng 0 món Đã thu 0 đ Chưa thu 0 đ Lên hàng …" at bounding box center [775, 172] width 1397 height 71
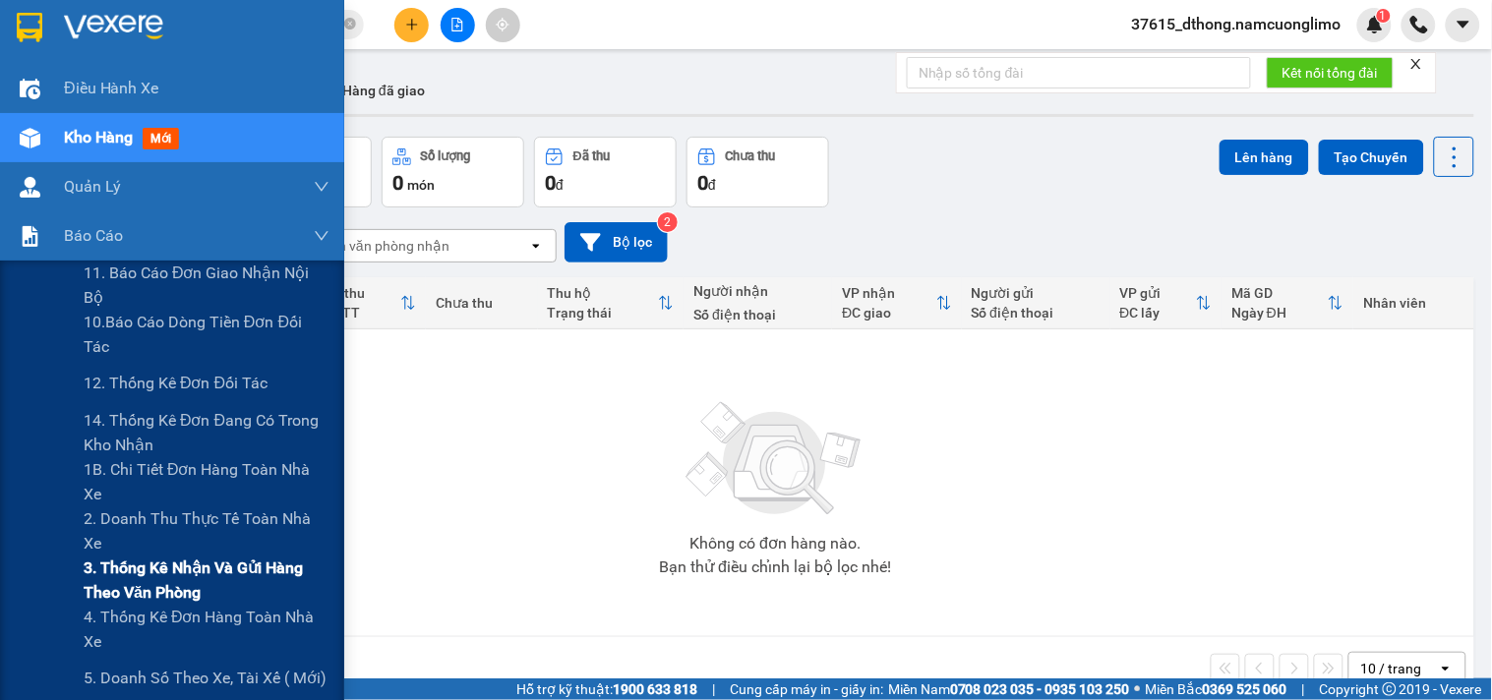
click at [161, 566] on span "3. Thống kê nhận và gửi hàng theo văn phòng" at bounding box center [207, 580] width 246 height 49
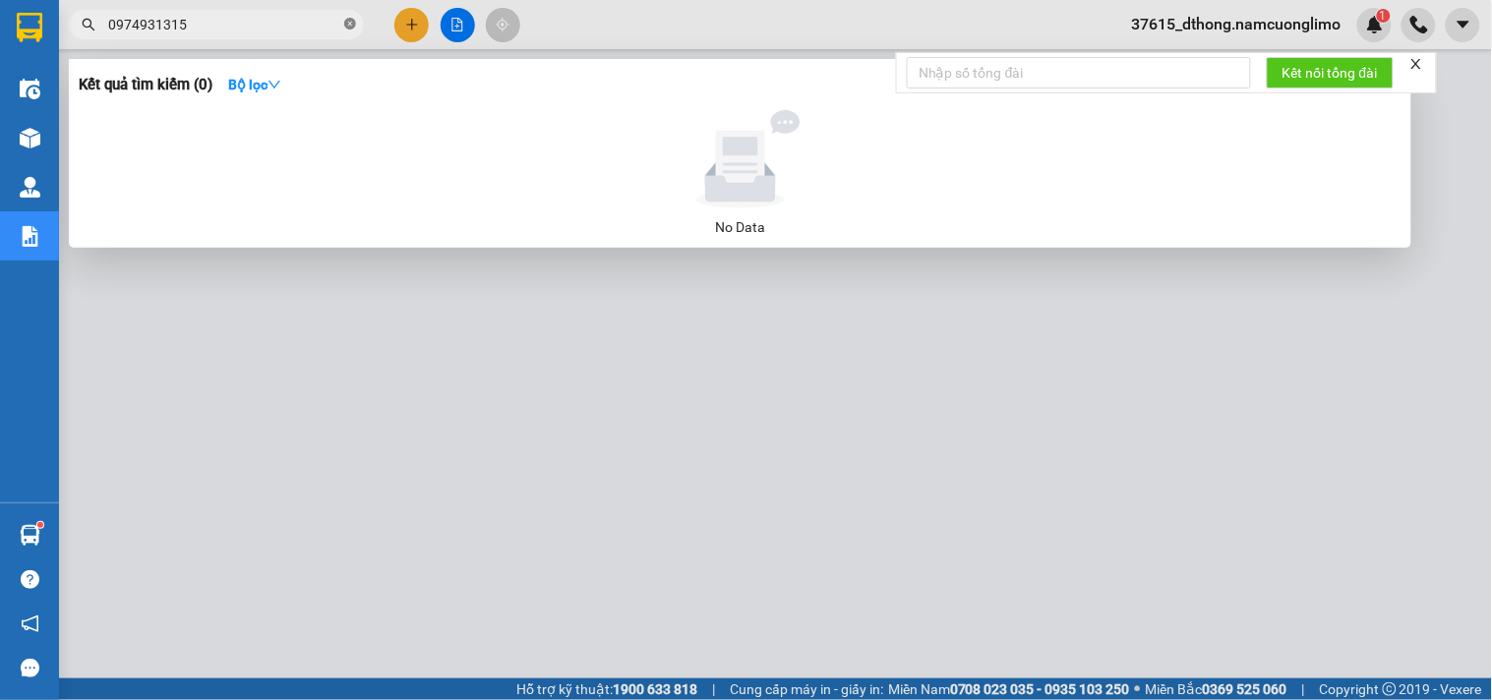
click at [344, 24] on icon "close-circle" at bounding box center [350, 24] width 12 height 12
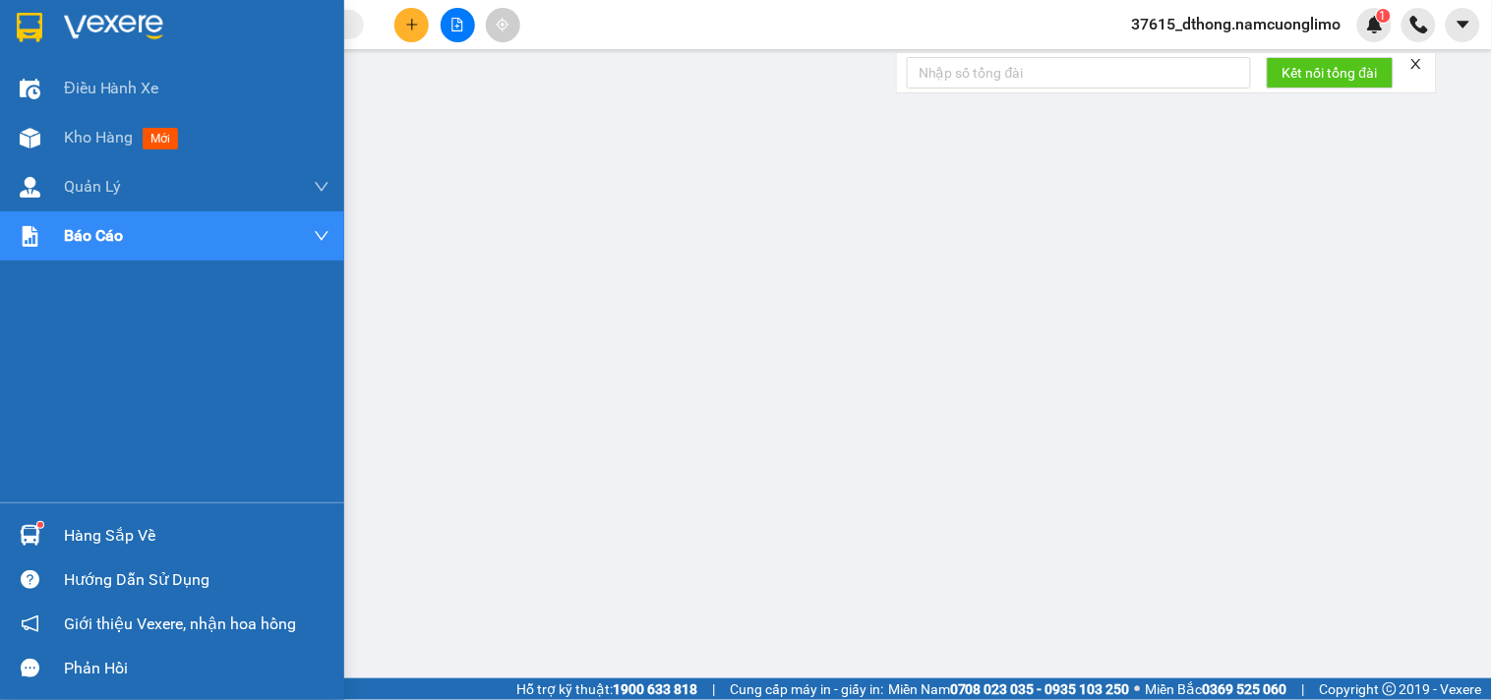
click at [39, 22] on img at bounding box center [30, 27] width 26 height 29
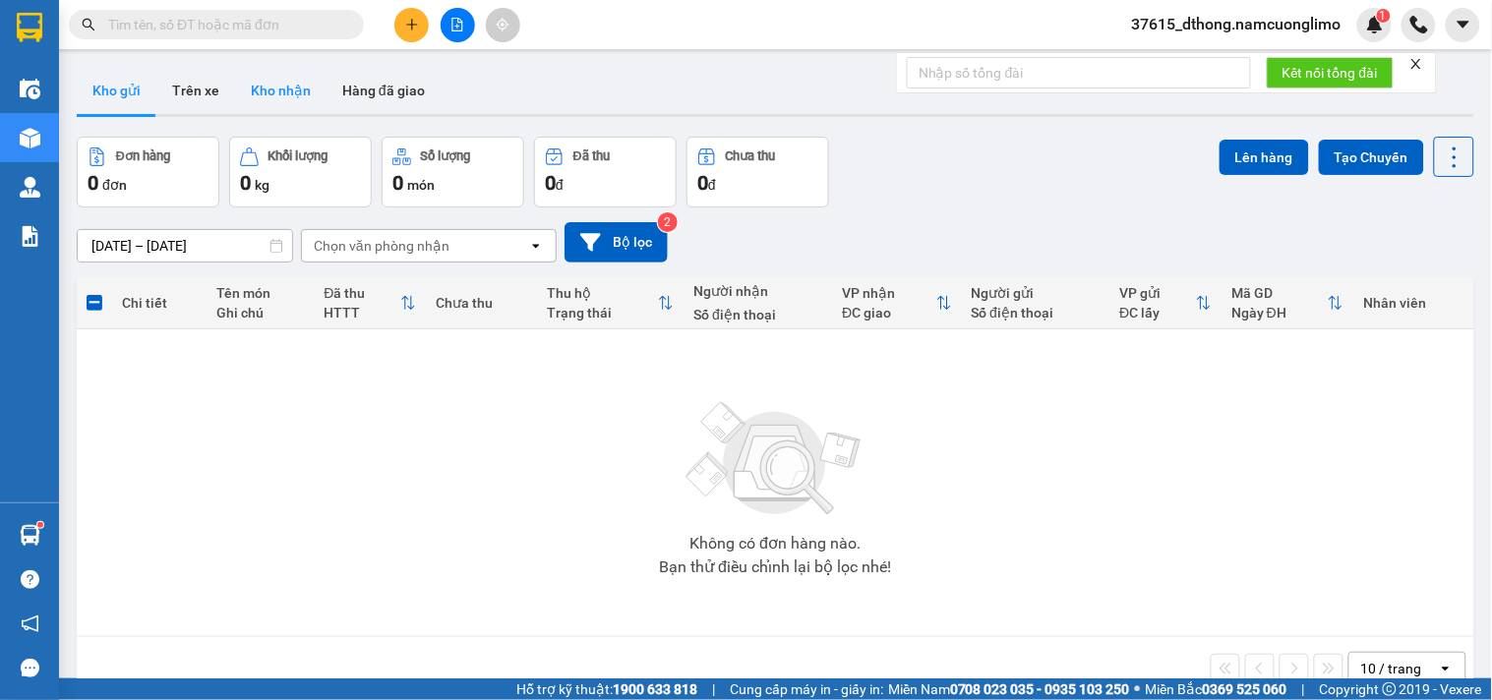
click at [279, 94] on button "Kho nhận" at bounding box center [280, 90] width 91 height 47
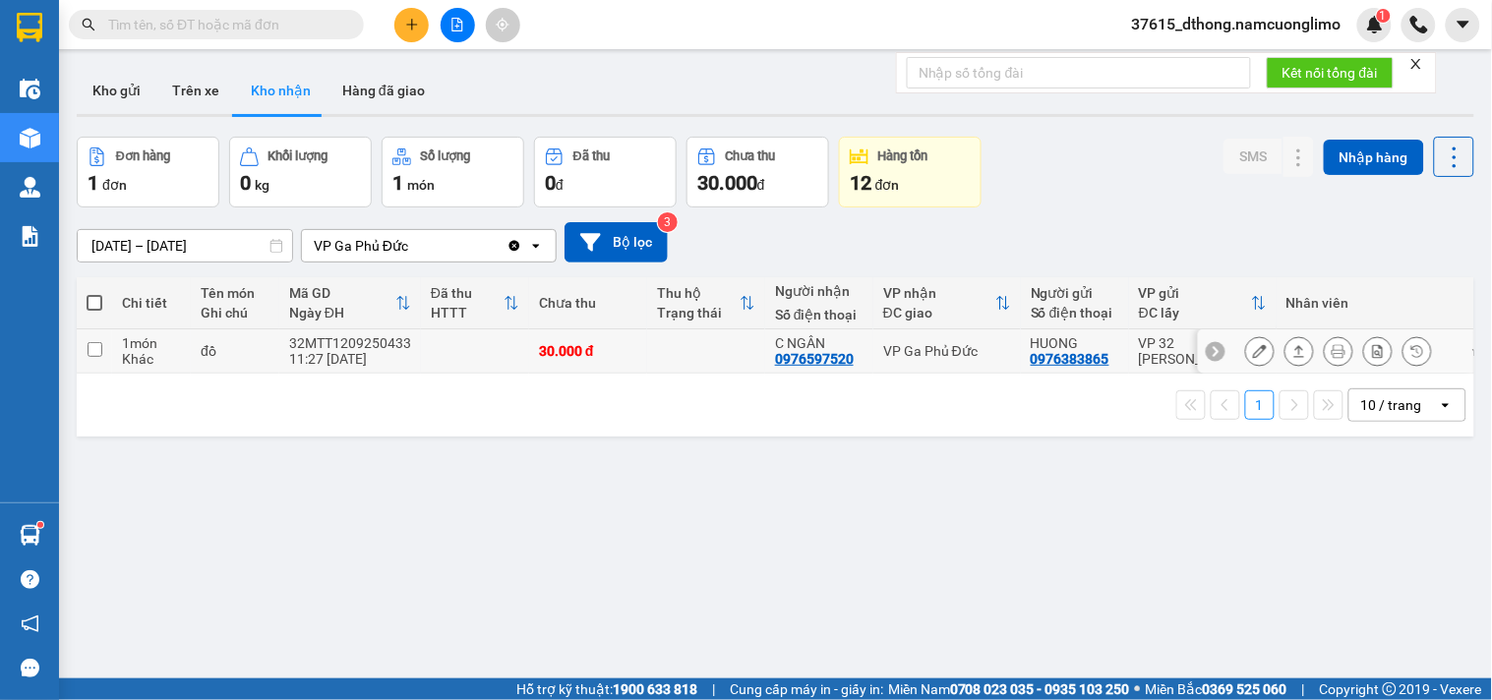
click at [1253, 354] on icon at bounding box center [1260, 351] width 14 height 14
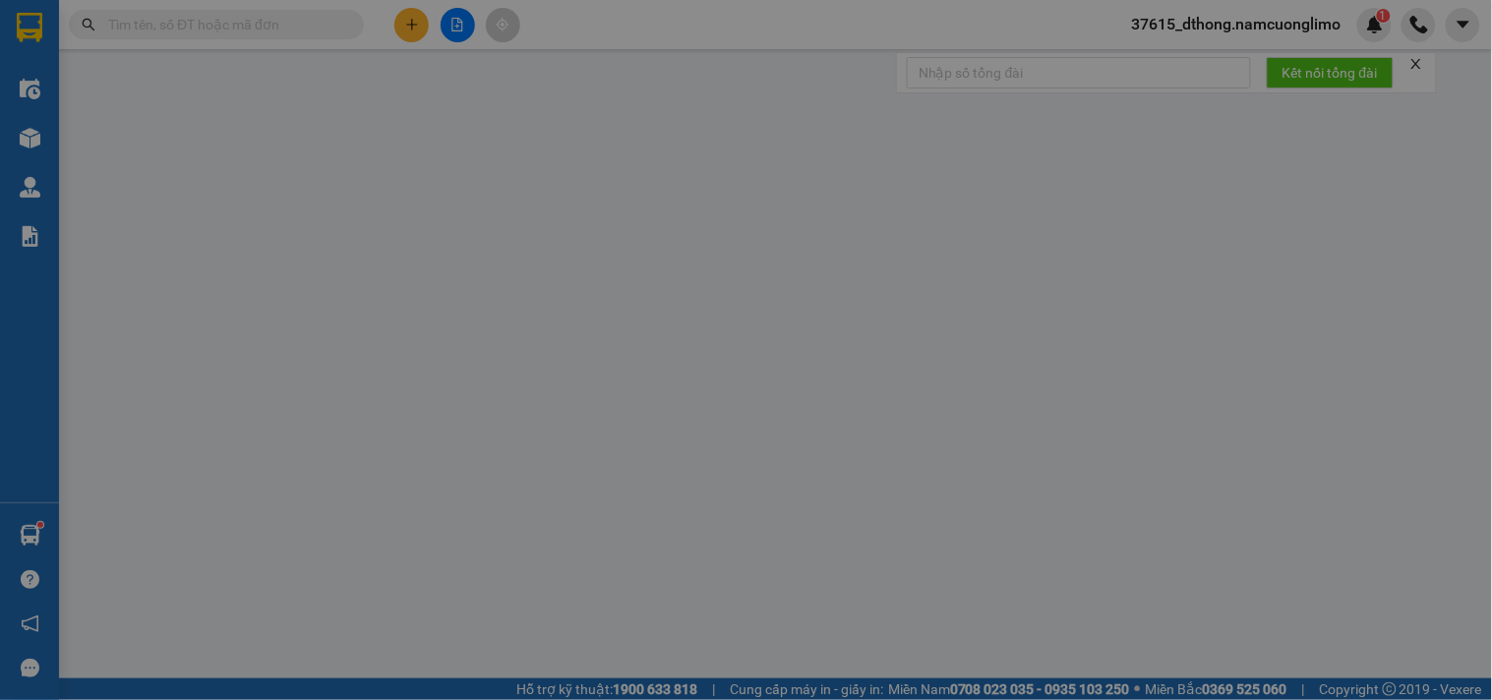
type input "0976383865"
type input "HUONG"
type input "0976597520"
type input "C NGÂN"
type input "30.000"
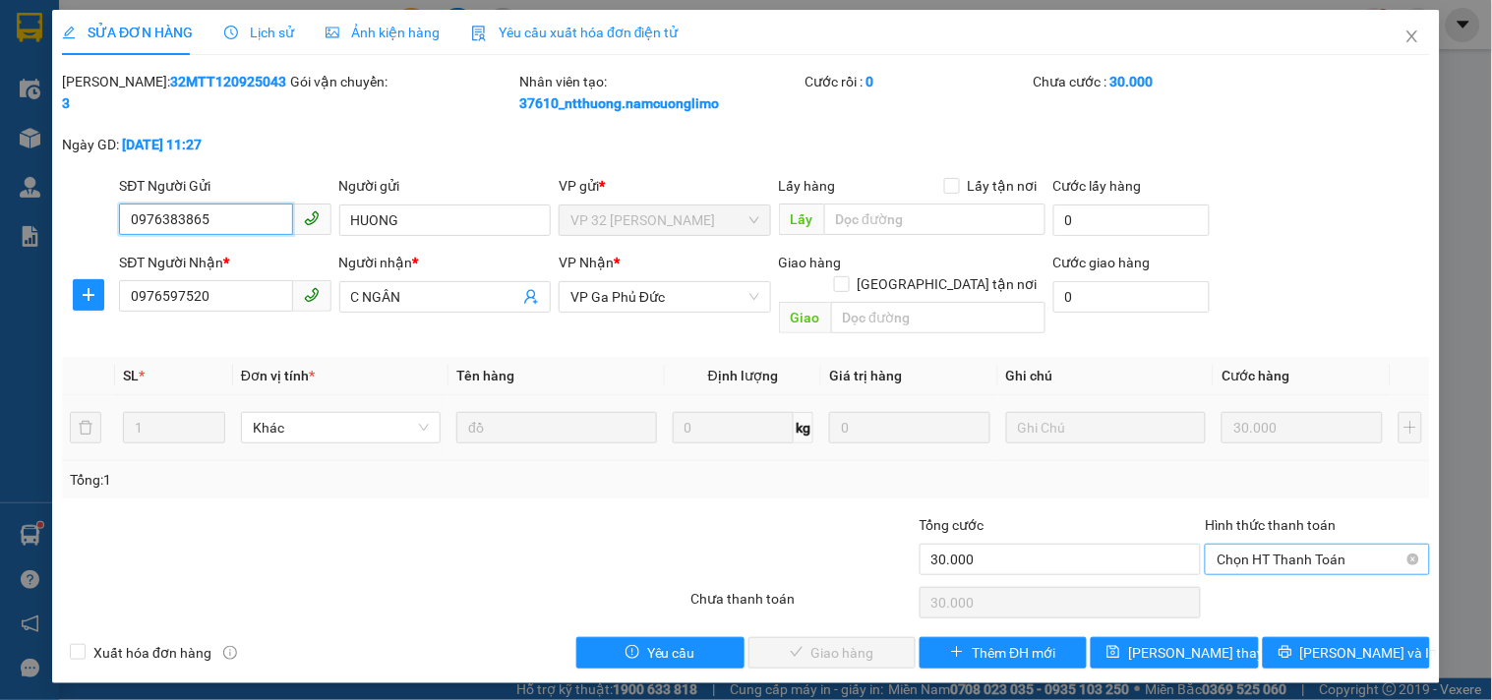
click at [1312, 545] on span "Chọn HT Thanh Toán" at bounding box center [1316, 559] width 201 height 29
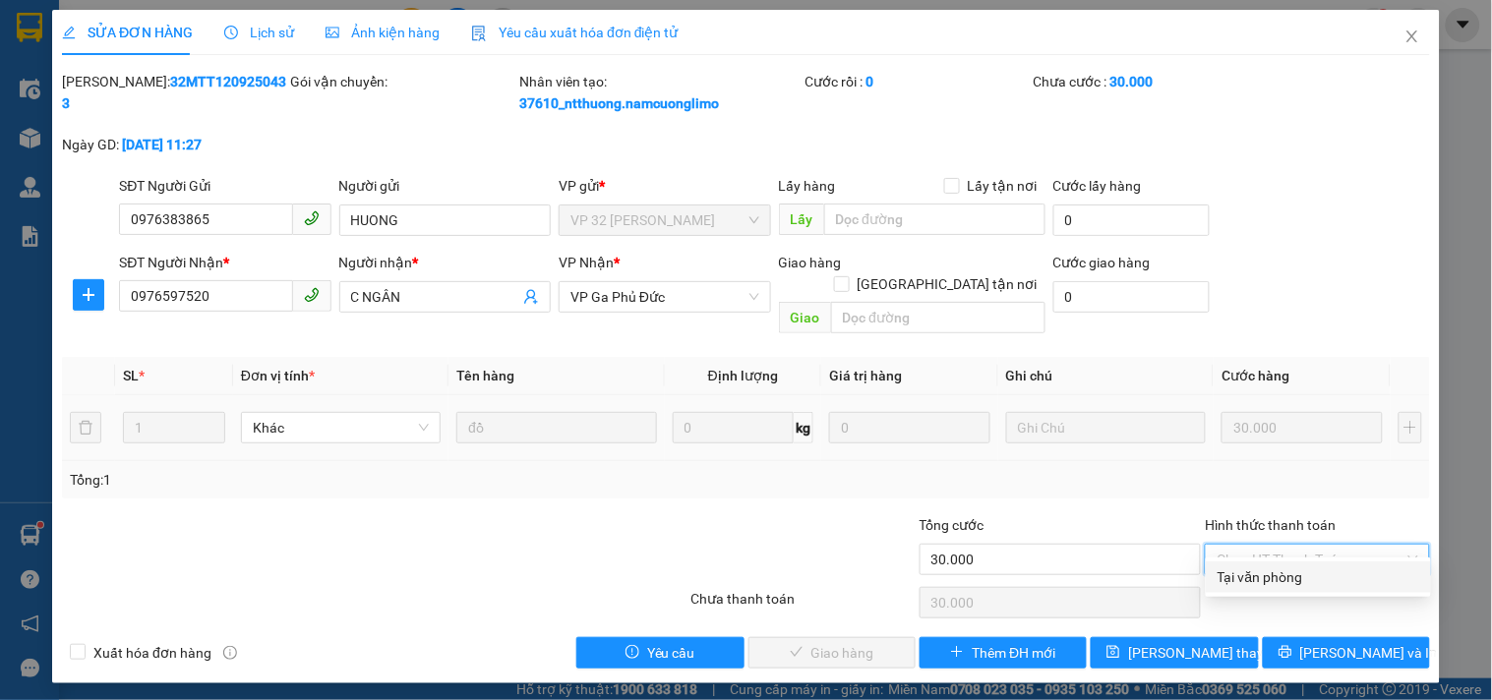
click at [1213, 583] on div "Tại văn phòng" at bounding box center [1318, 576] width 225 height 31
type input "0"
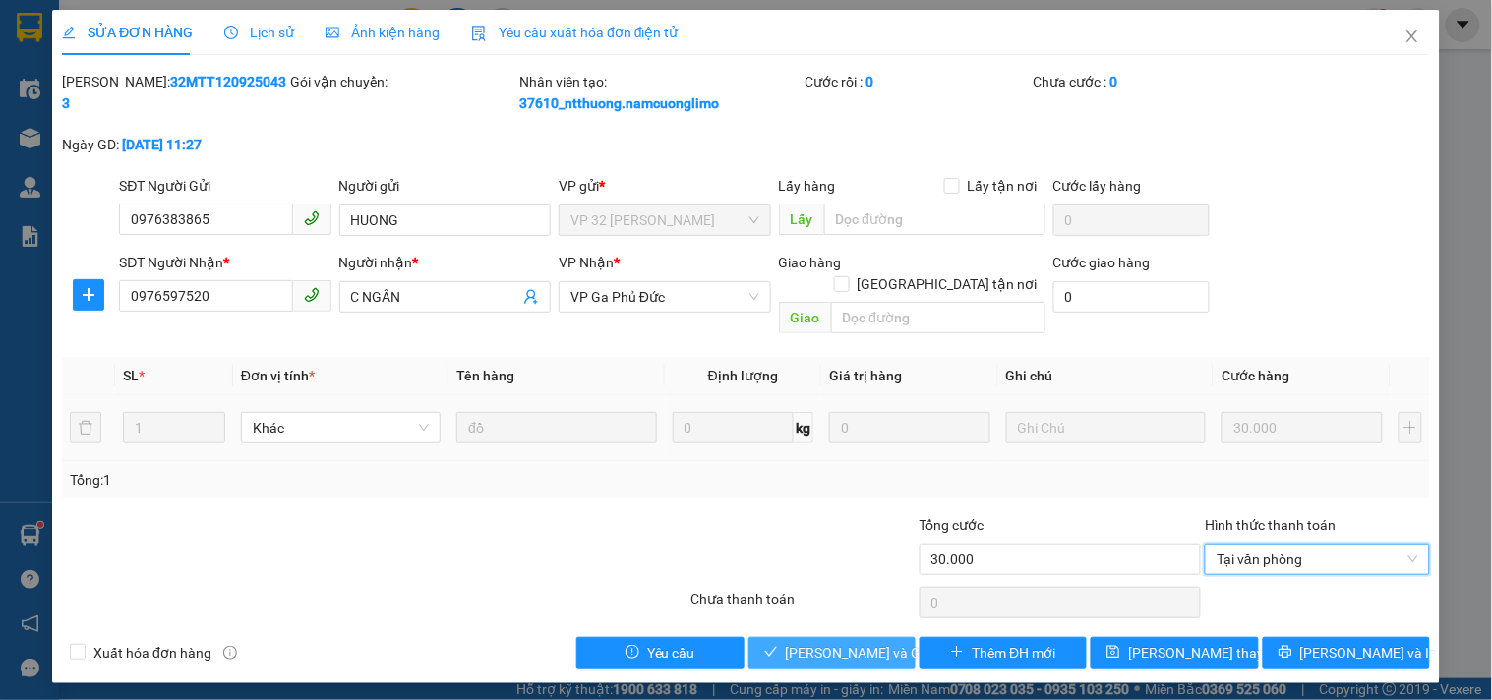
click at [885, 637] on button "[PERSON_NAME] và Giao hàng" at bounding box center [831, 652] width 167 height 31
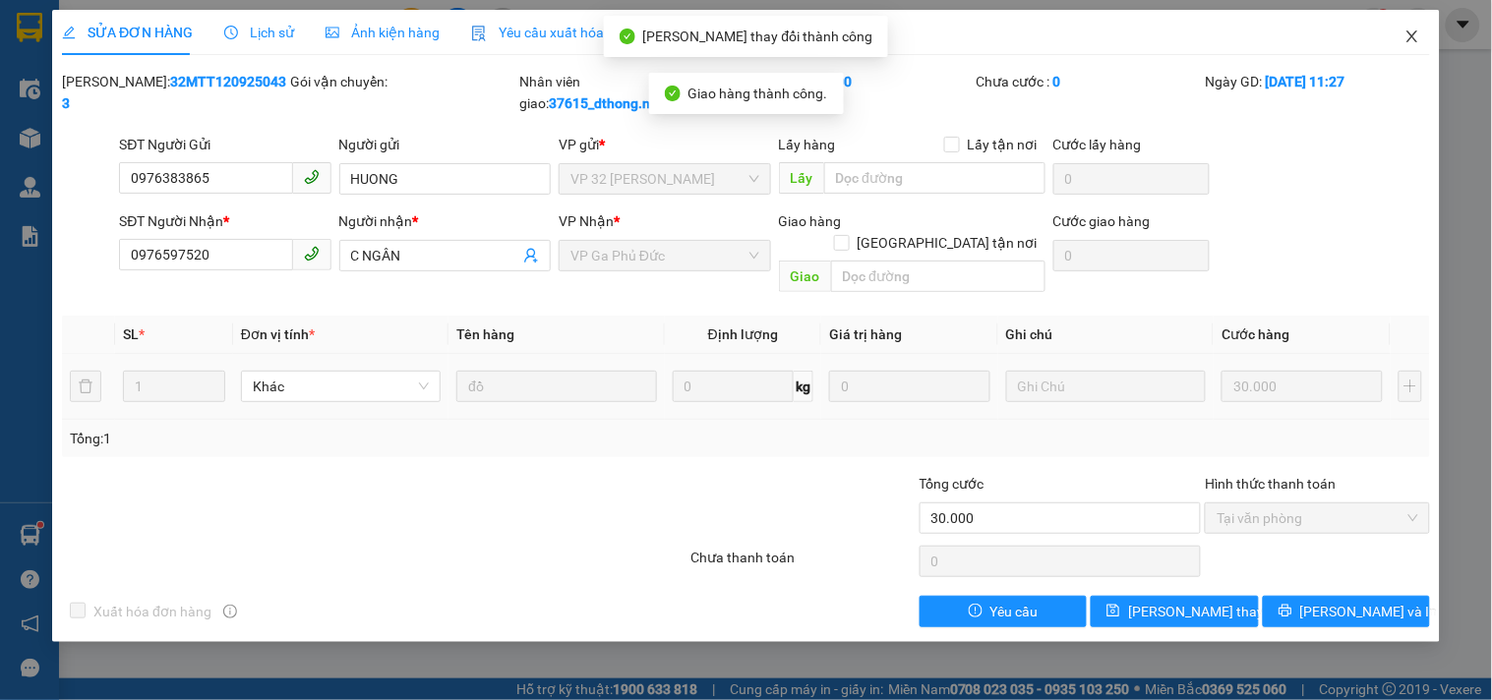
click at [1404, 39] on icon "close" at bounding box center [1412, 37] width 16 height 16
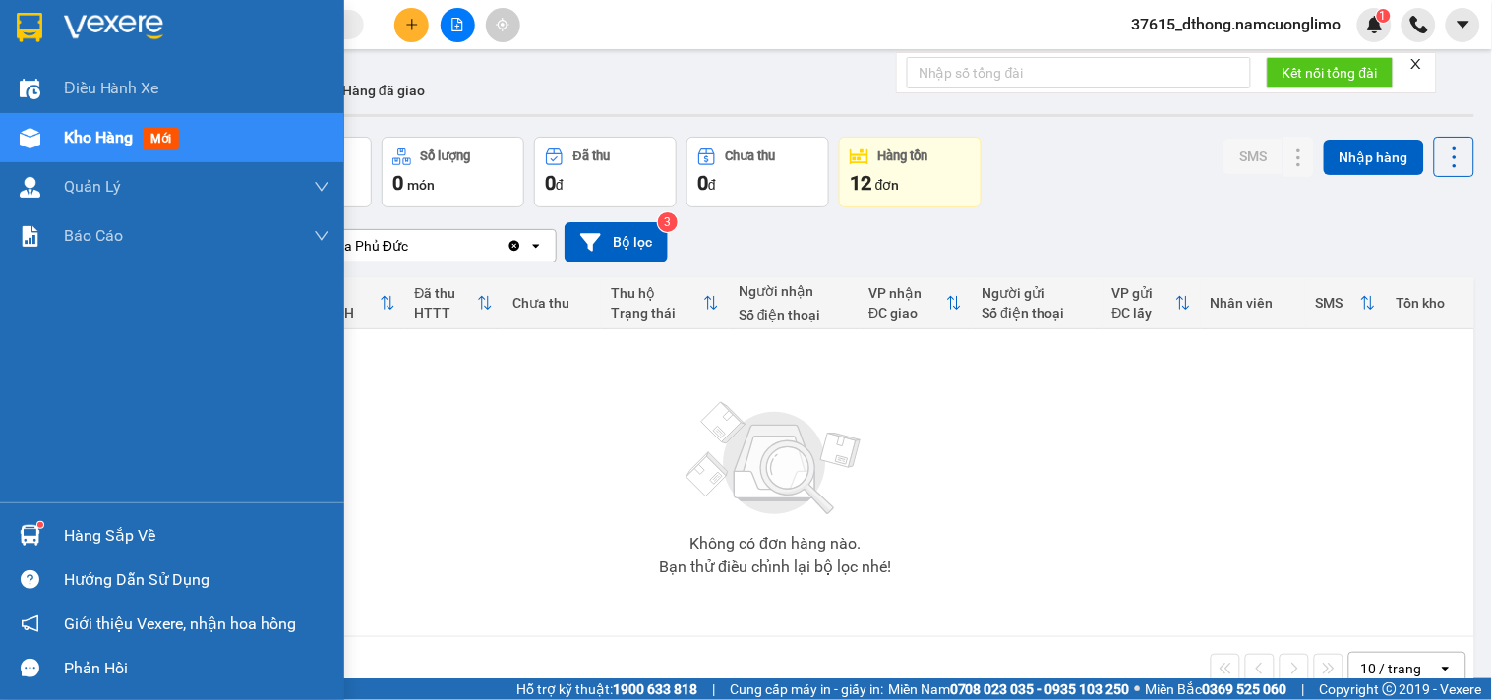
click at [30, 26] on img at bounding box center [30, 27] width 26 height 29
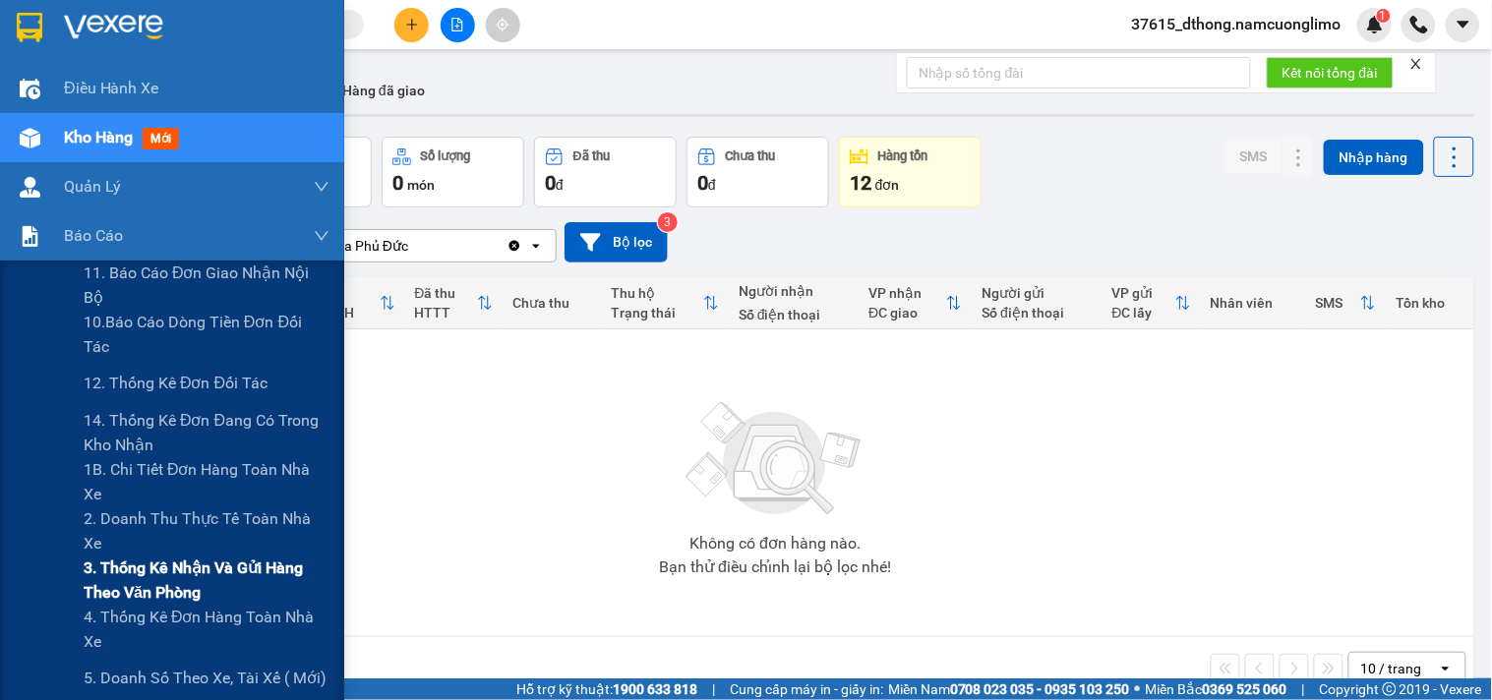
click at [125, 574] on span "3. Thống kê nhận và gửi hàng theo văn phòng" at bounding box center [207, 580] width 246 height 49
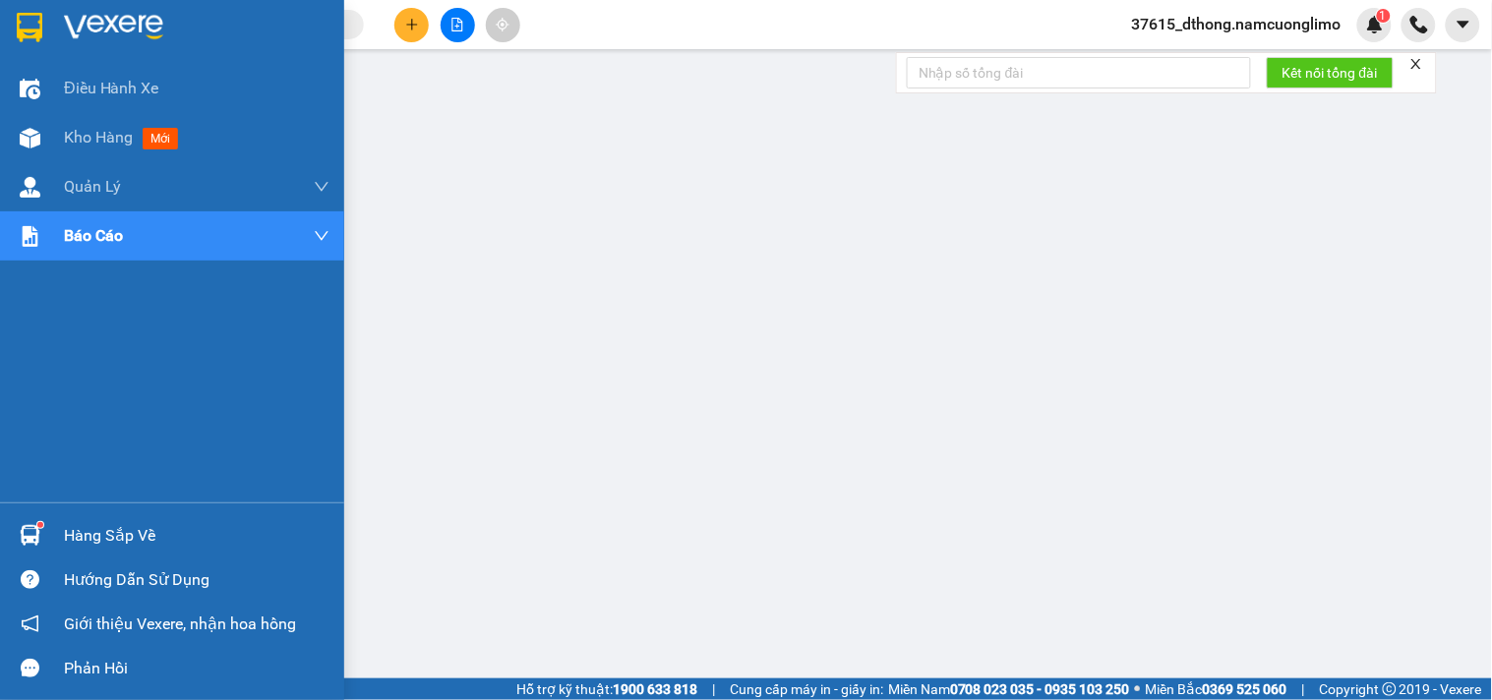
click at [47, 23] on div at bounding box center [172, 32] width 344 height 64
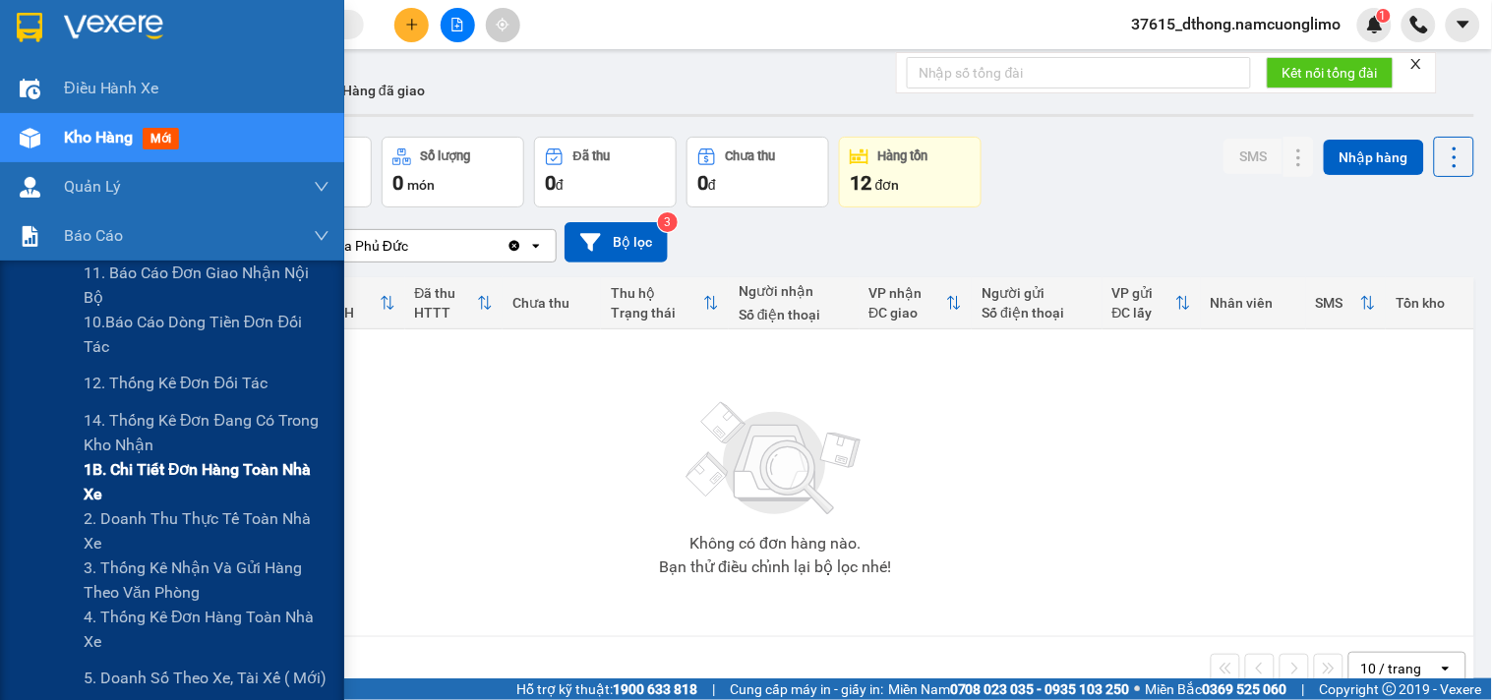
click at [195, 473] on span "1B. Chi tiết đơn hàng toàn nhà xe" at bounding box center [207, 481] width 246 height 49
